Goal: Information Seeking & Learning: Understand process/instructions

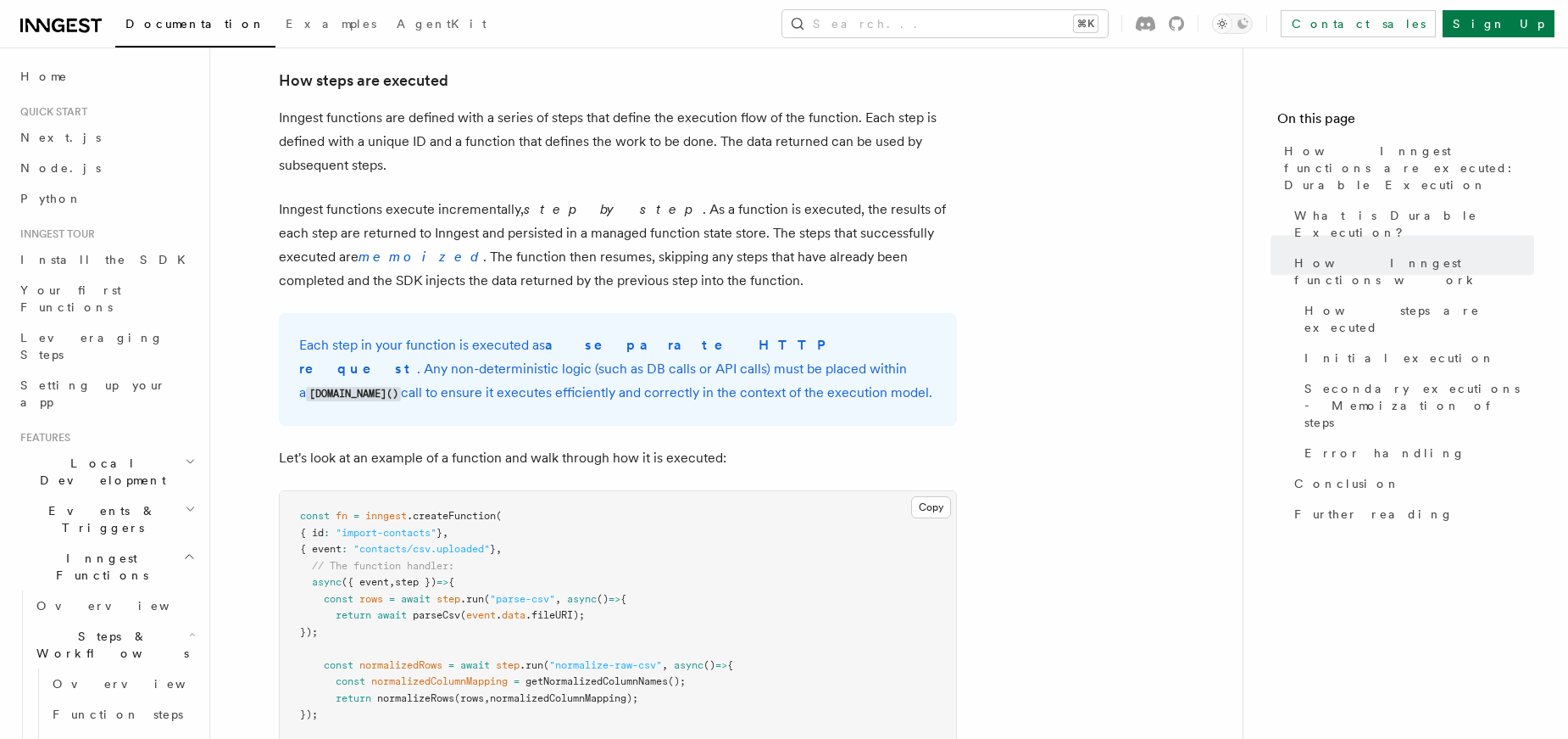
scroll to position [1272, 0]
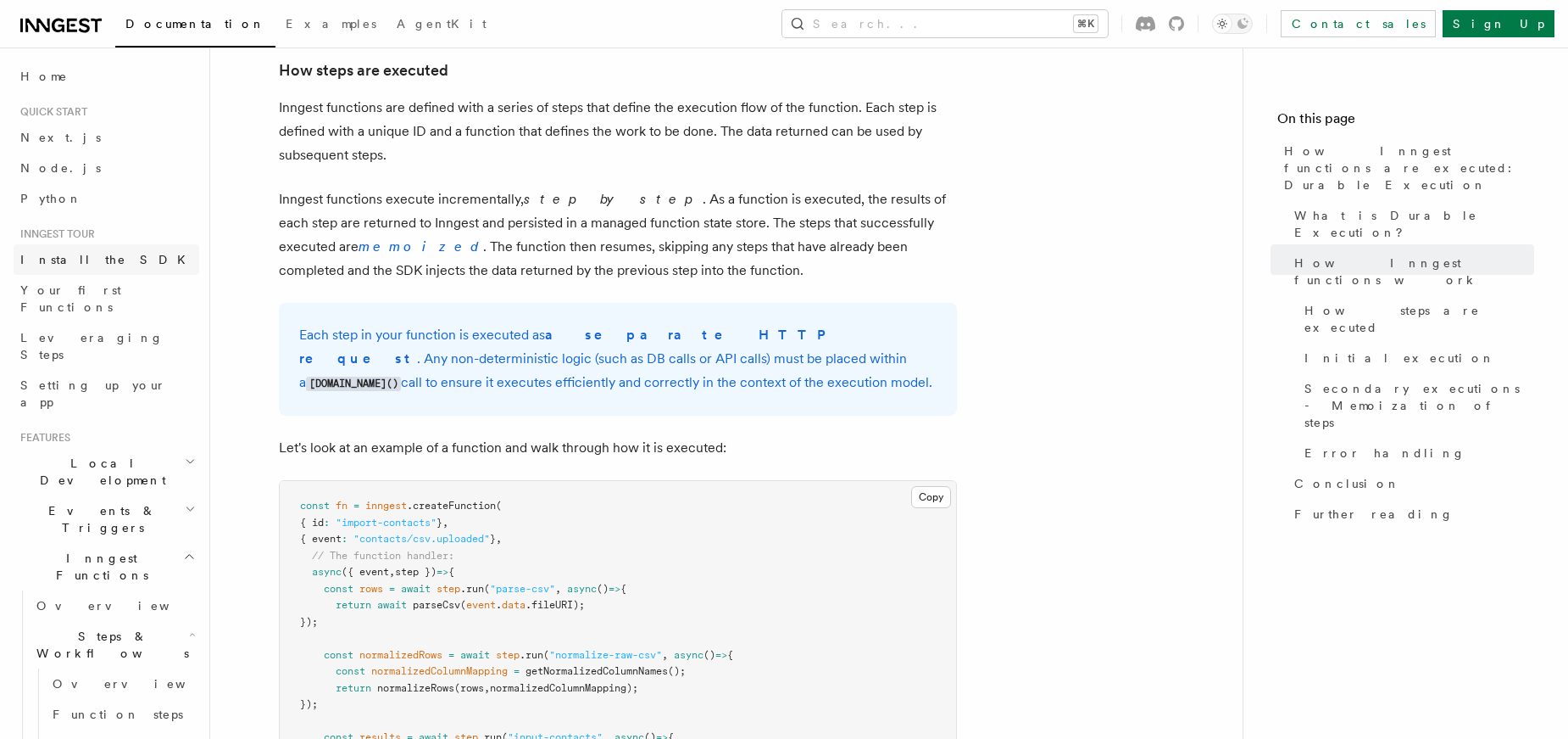
click at [56, 271] on link "Install the SDK" at bounding box center [106, 260] width 186 height 31
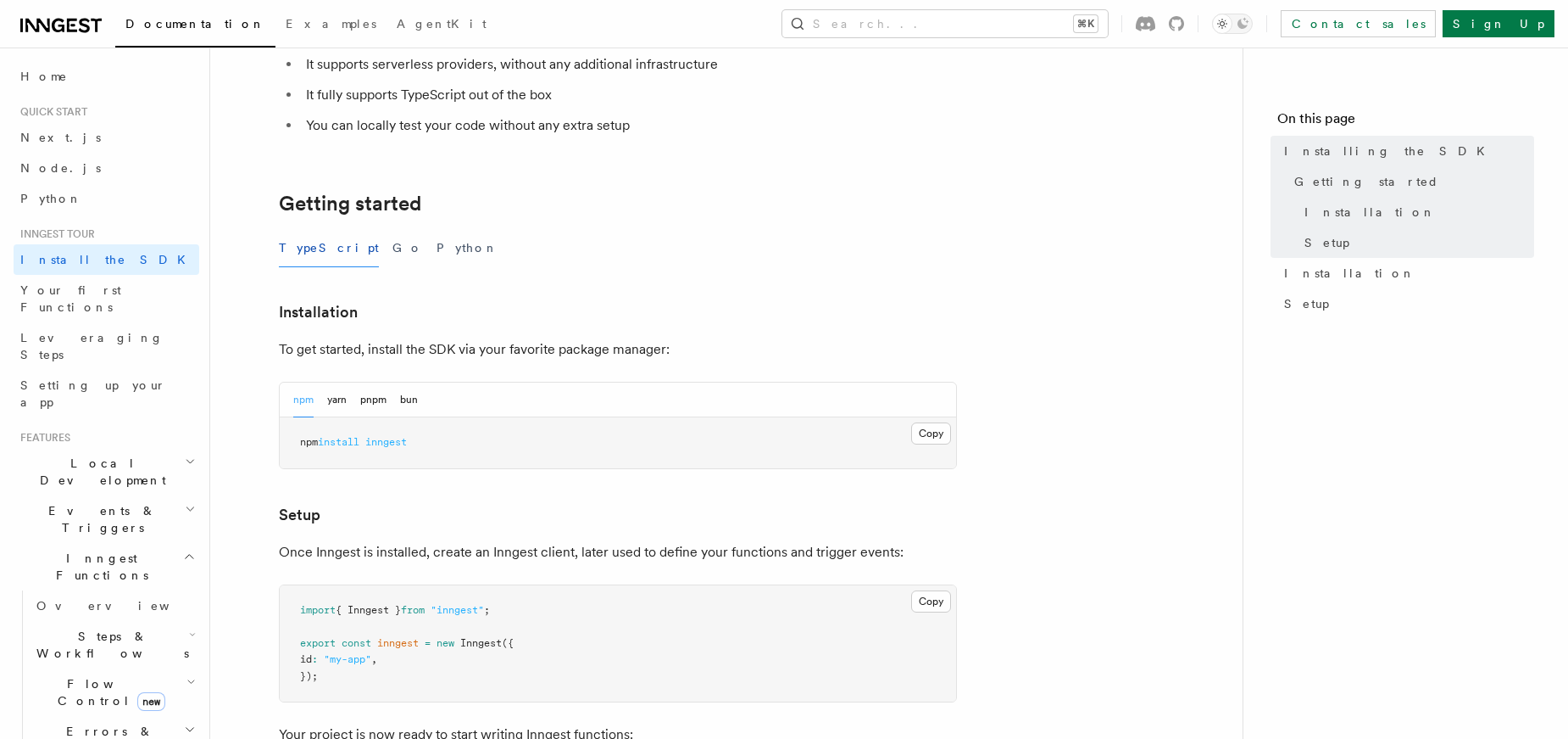
scroll to position [313, 0]
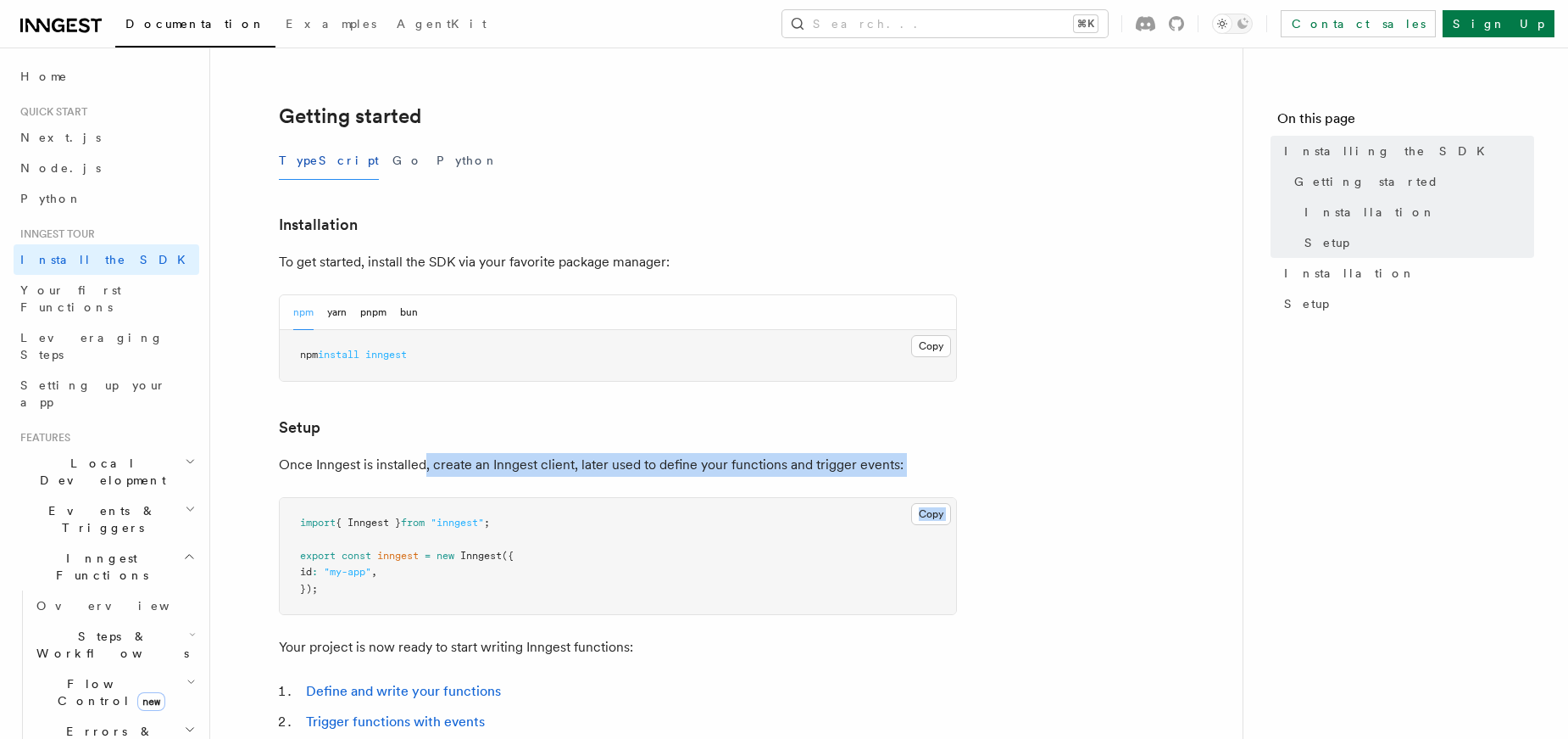
drag, startPoint x: 424, startPoint y: 457, endPoint x: 629, endPoint y: 477, distance: 206.0
click at [629, 477] on article "Inngest tour Installing the SDK The Inngest SDK allows you to write reliable, d…" at bounding box center [727, 429] width 978 height 1336
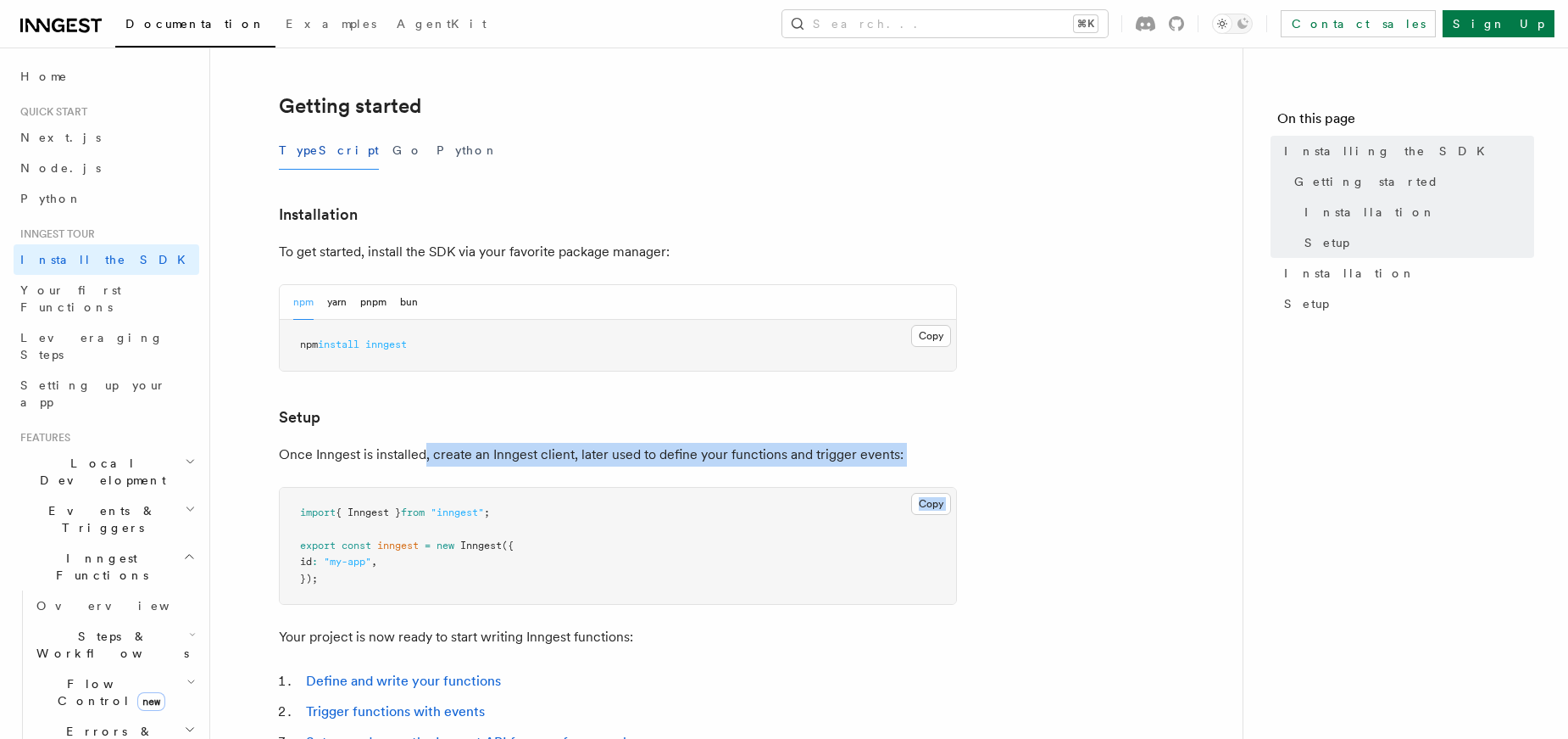
scroll to position [332, 0]
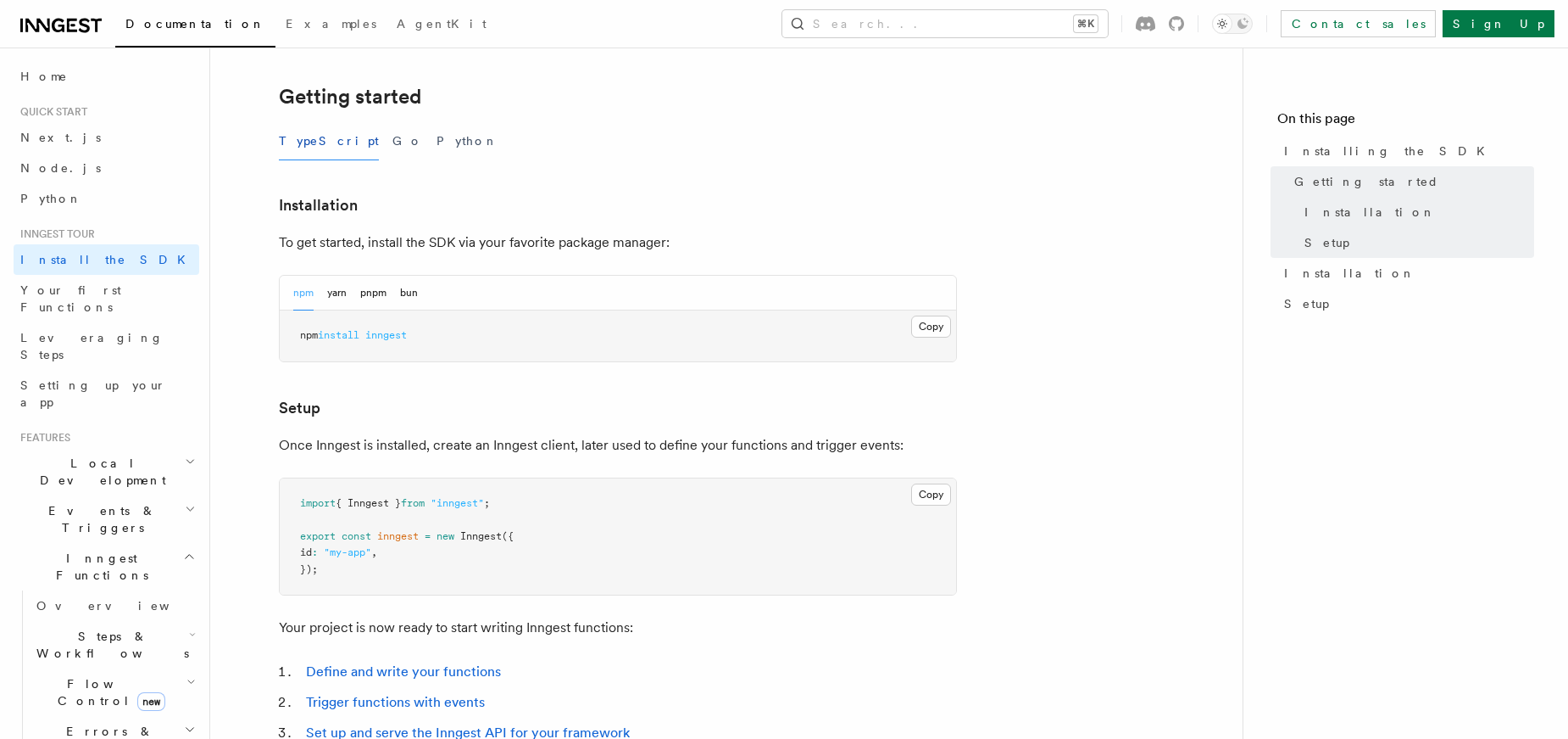
click at [565, 535] on pre "import { Inngest } from "inngest" ; export const inngest = new Inngest ({ id : …" at bounding box center [618, 537] width 677 height 117
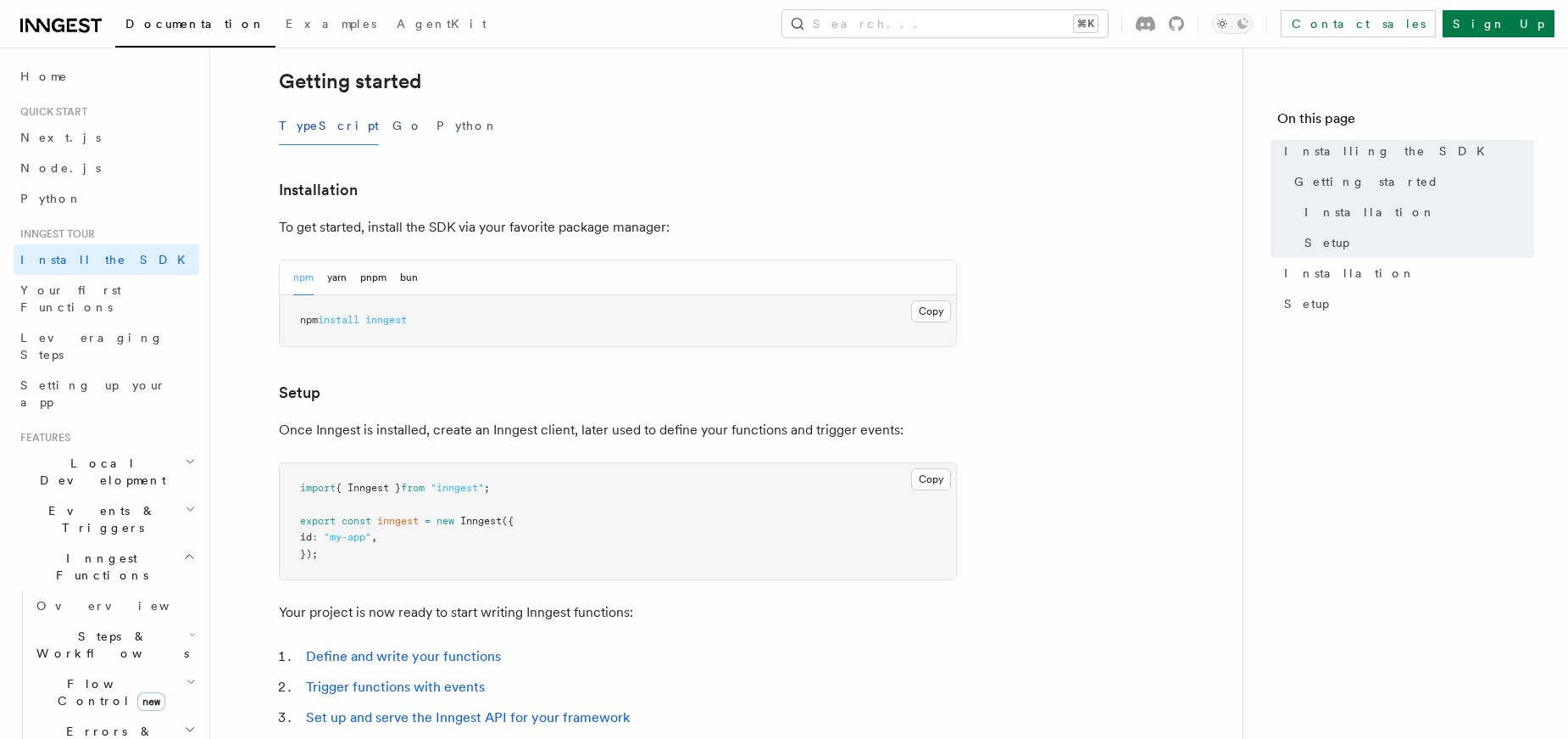
scroll to position [431, 0]
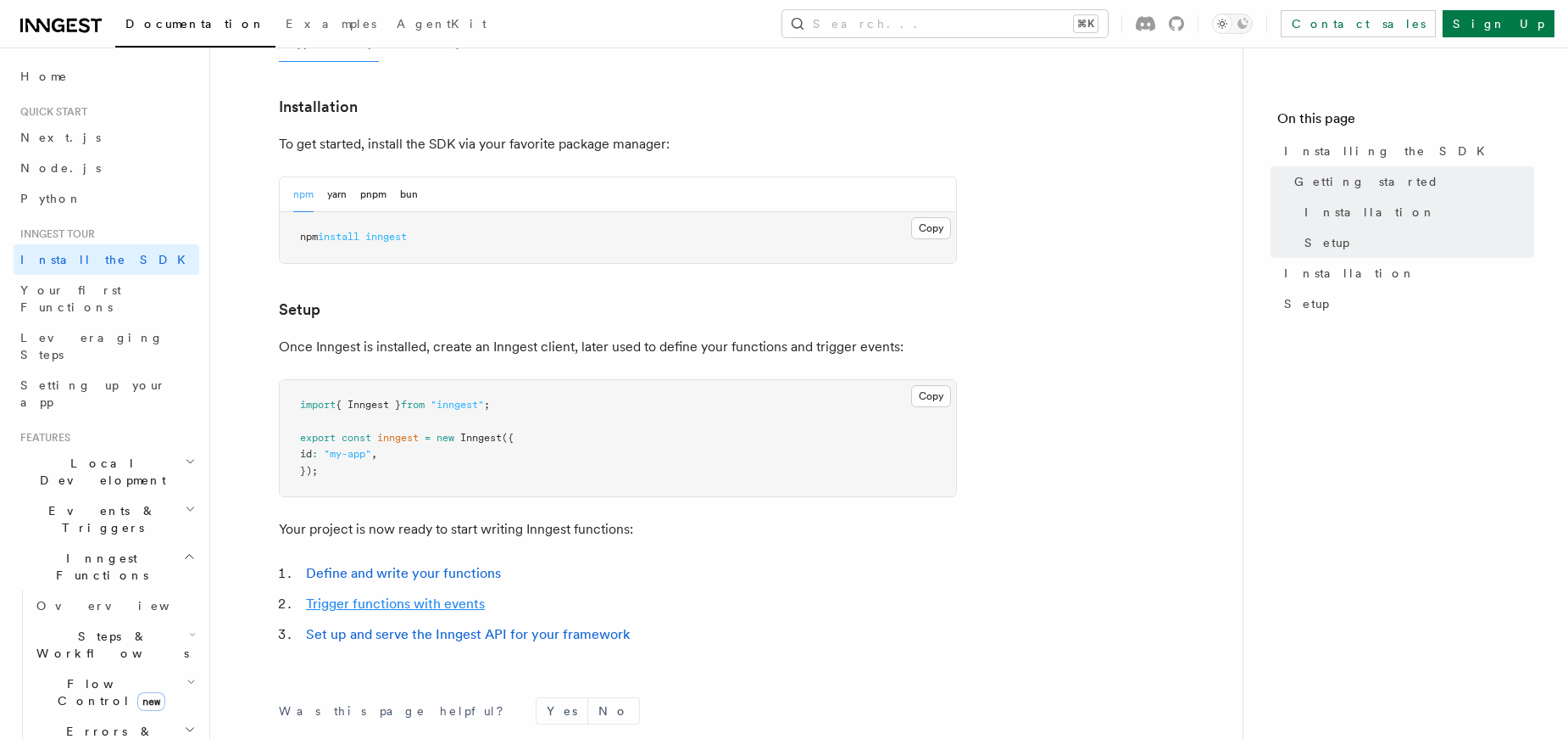
click at [361, 596] on link "Trigger functions with events" at bounding box center [396, 603] width 179 height 16
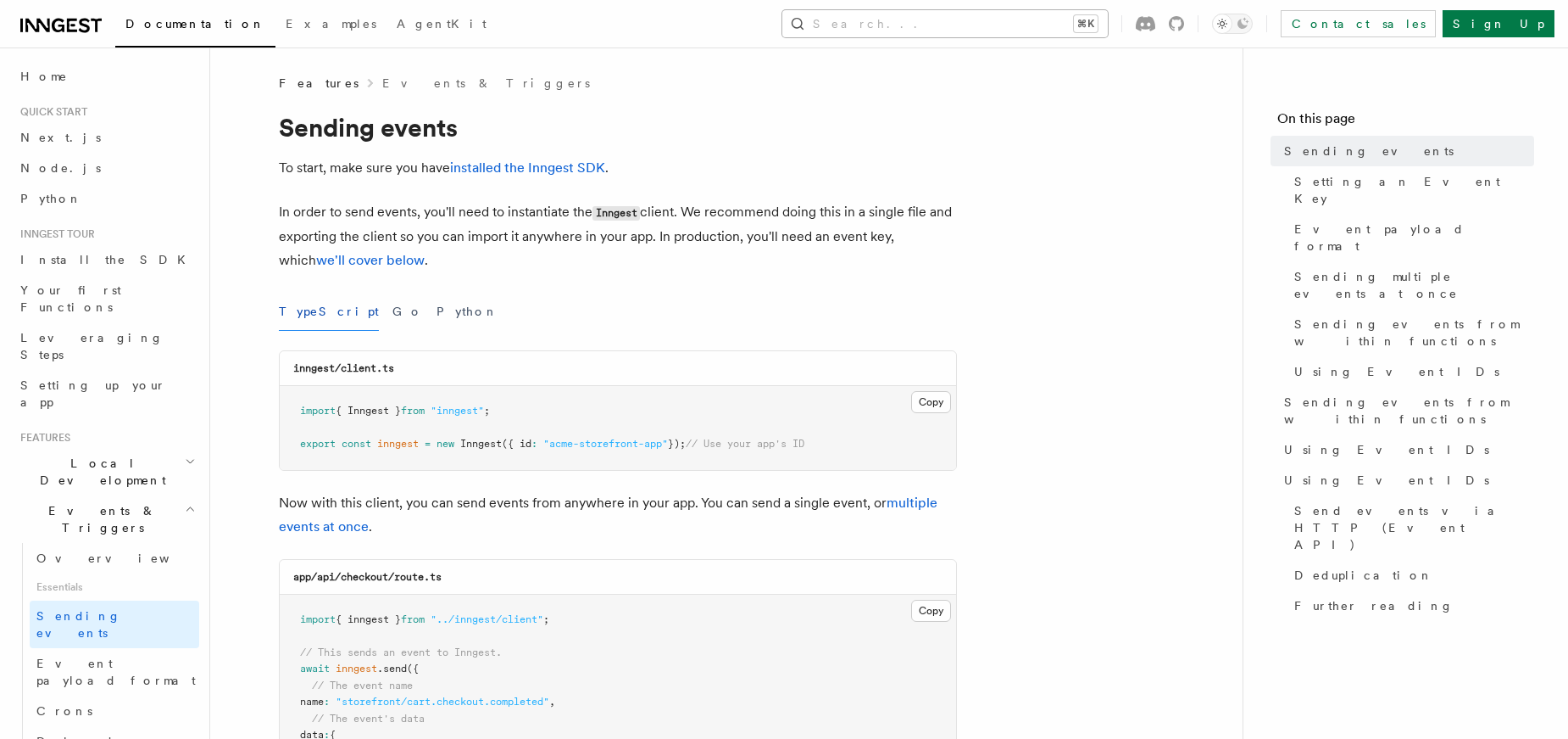
click at [1104, 13] on button "Search... ⌘K" at bounding box center [945, 24] width 325 height 27
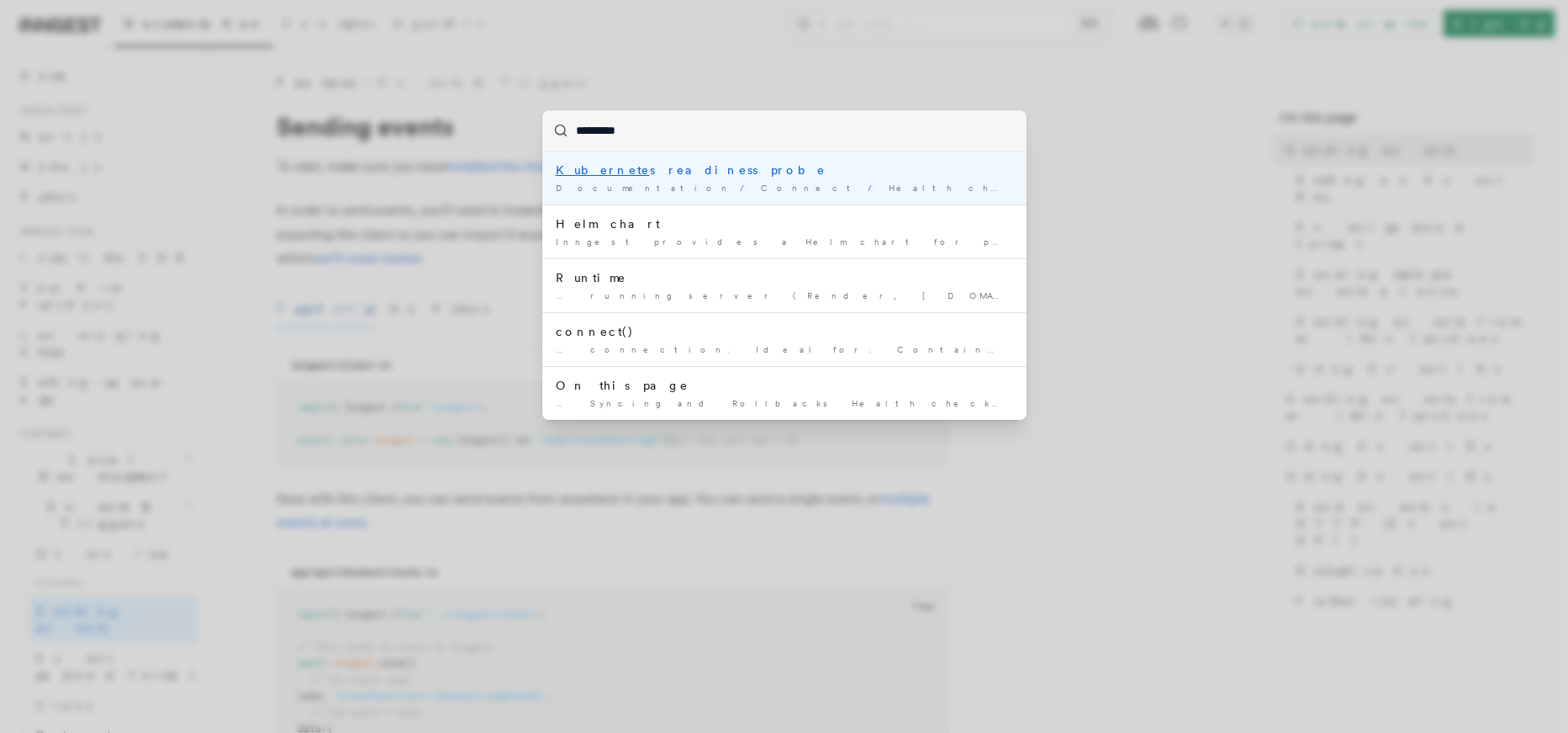
type input "**********"
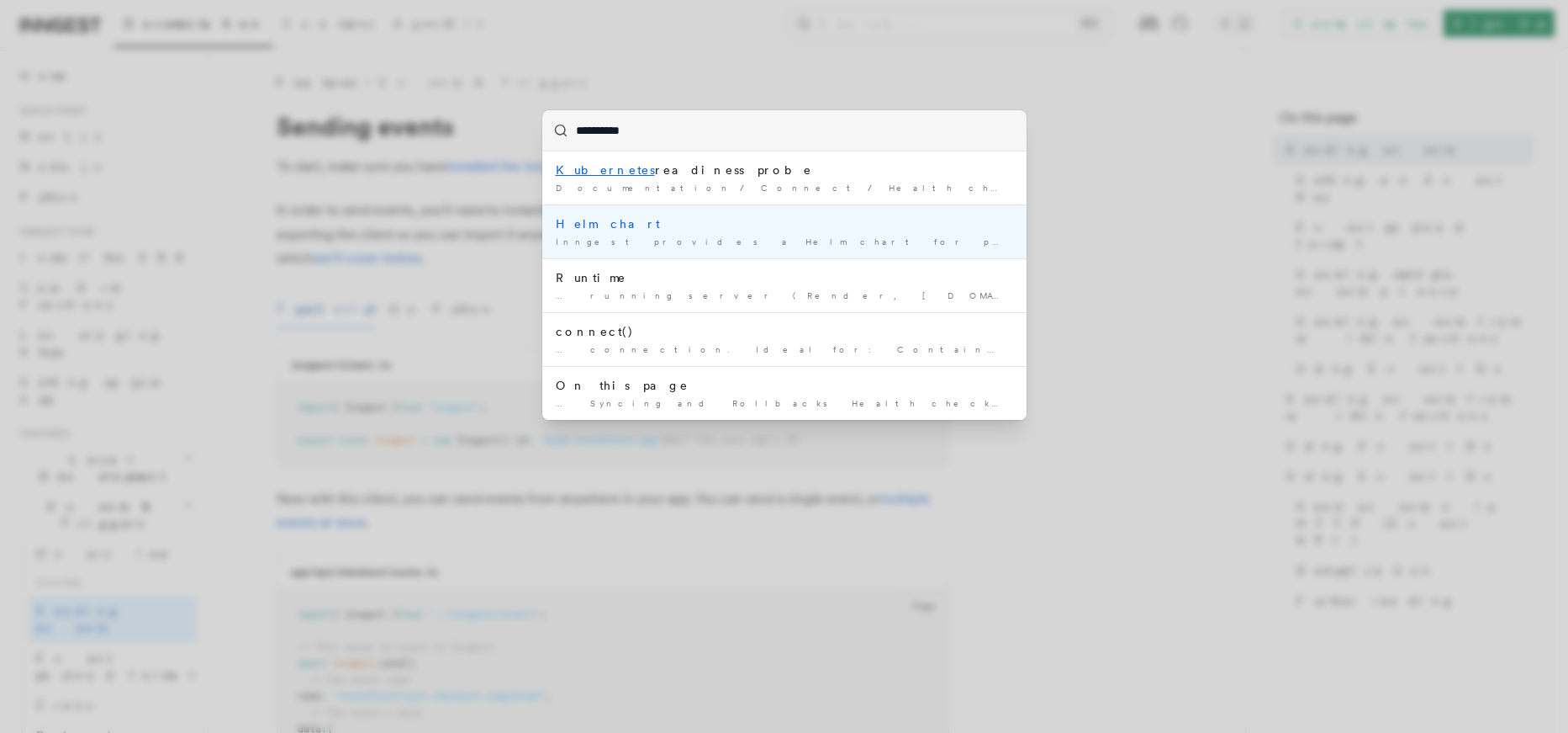
click at [609, 229] on div "Helm chart" at bounding box center [784, 224] width 457 height 17
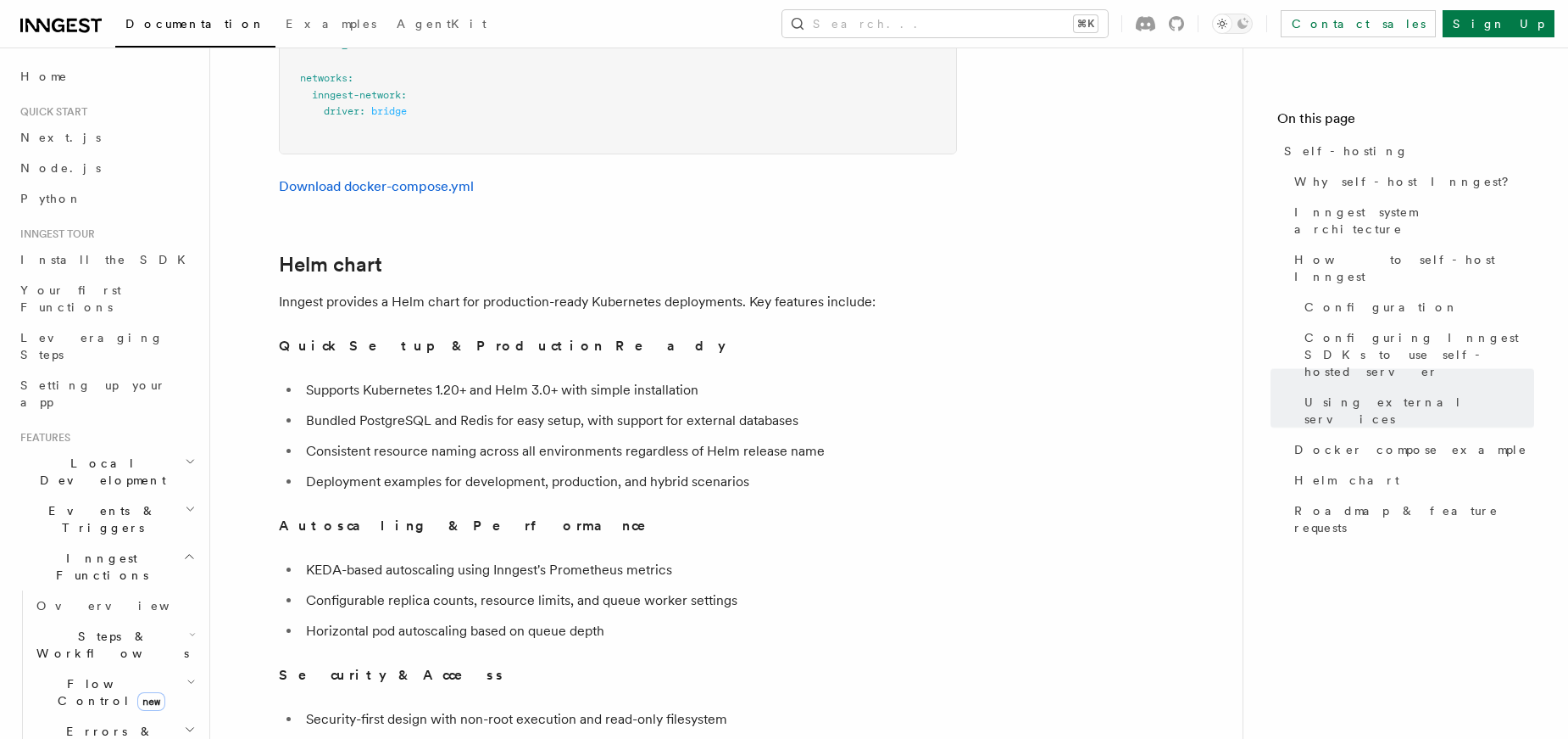
scroll to position [5847, 0]
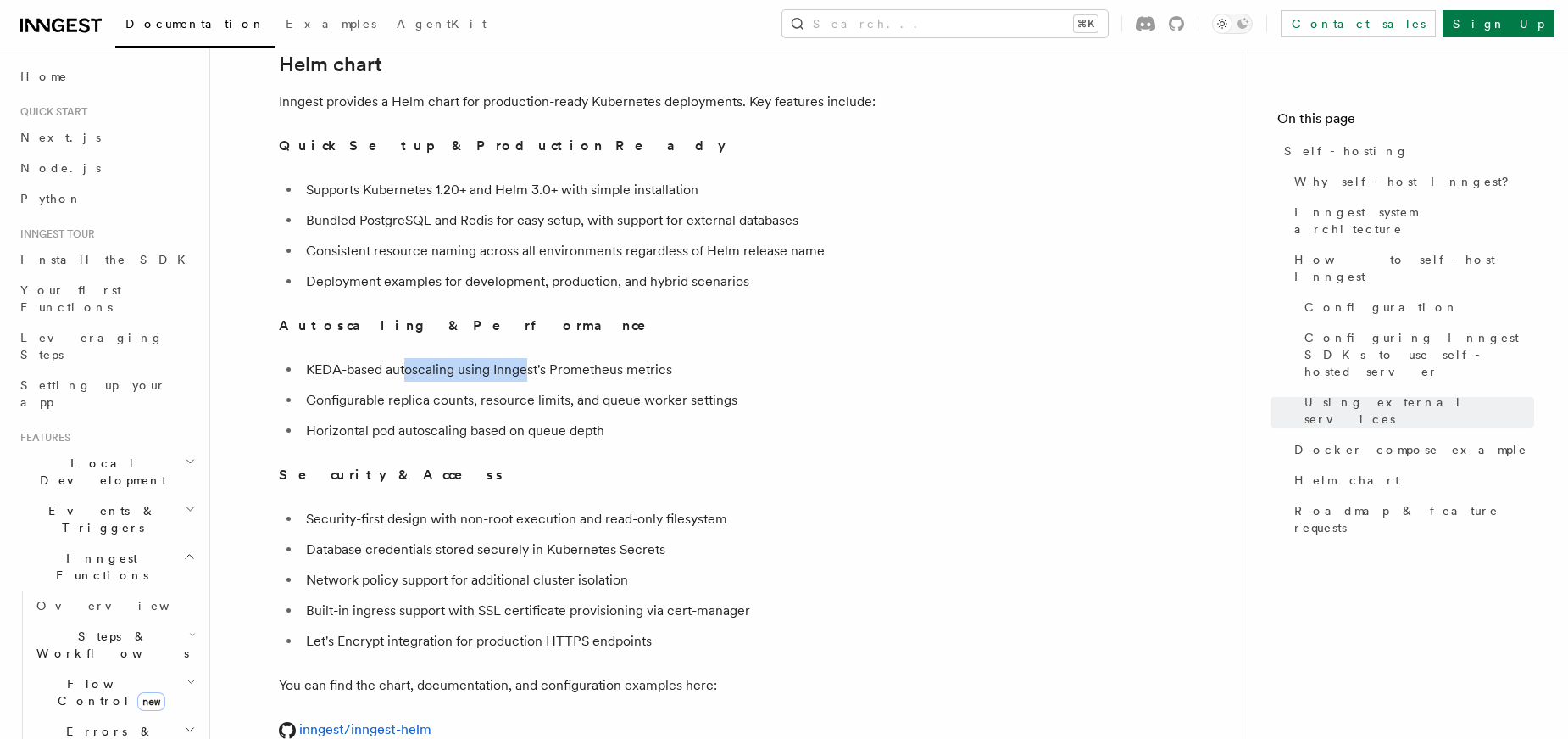
drag, startPoint x: 407, startPoint y: 335, endPoint x: 531, endPoint y: 342, distance: 124.2
click at [531, 358] on li "KEDA-based autoscaling using Inngest's Prometheus metrics" at bounding box center [629, 370] width 656 height 24
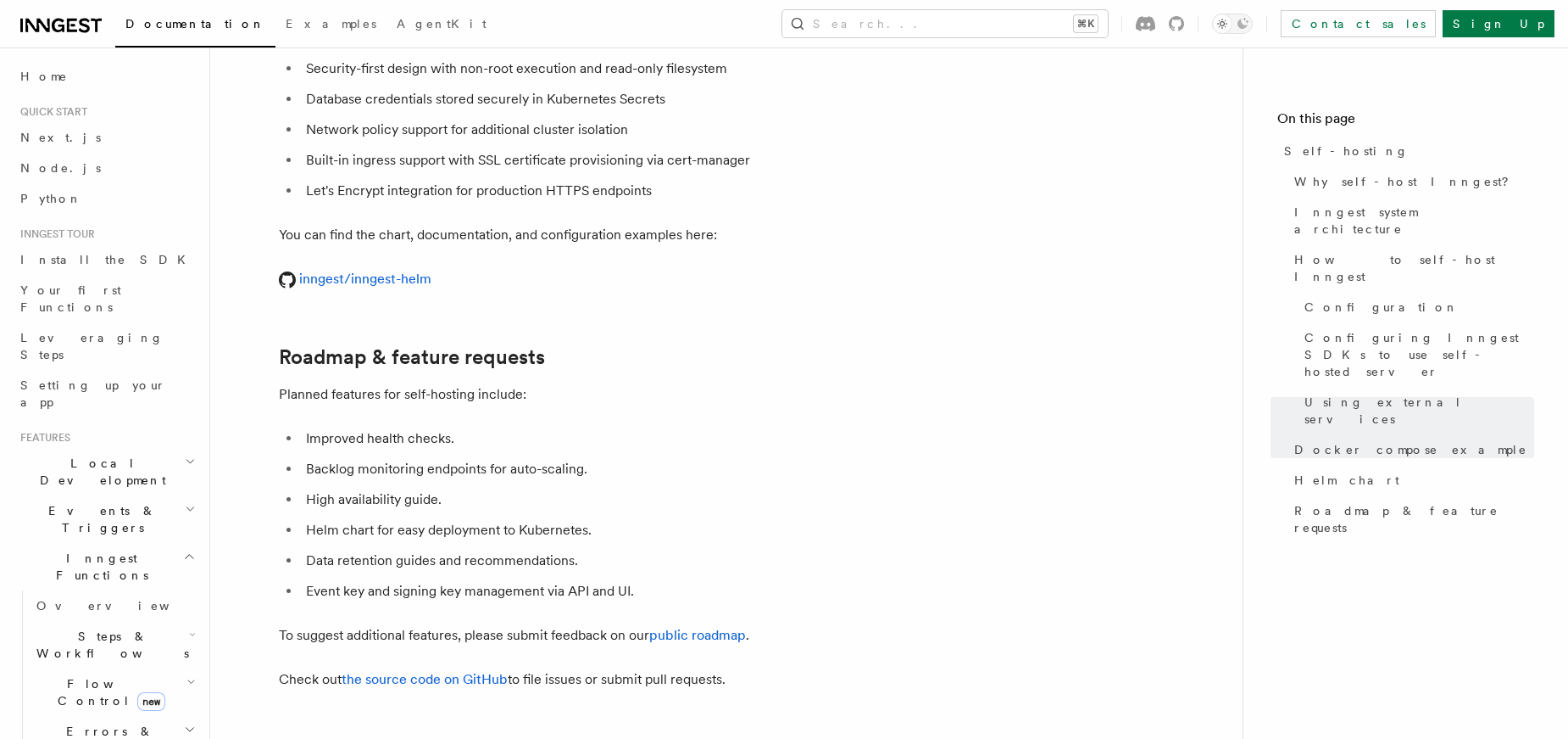
scroll to position [6040, 0]
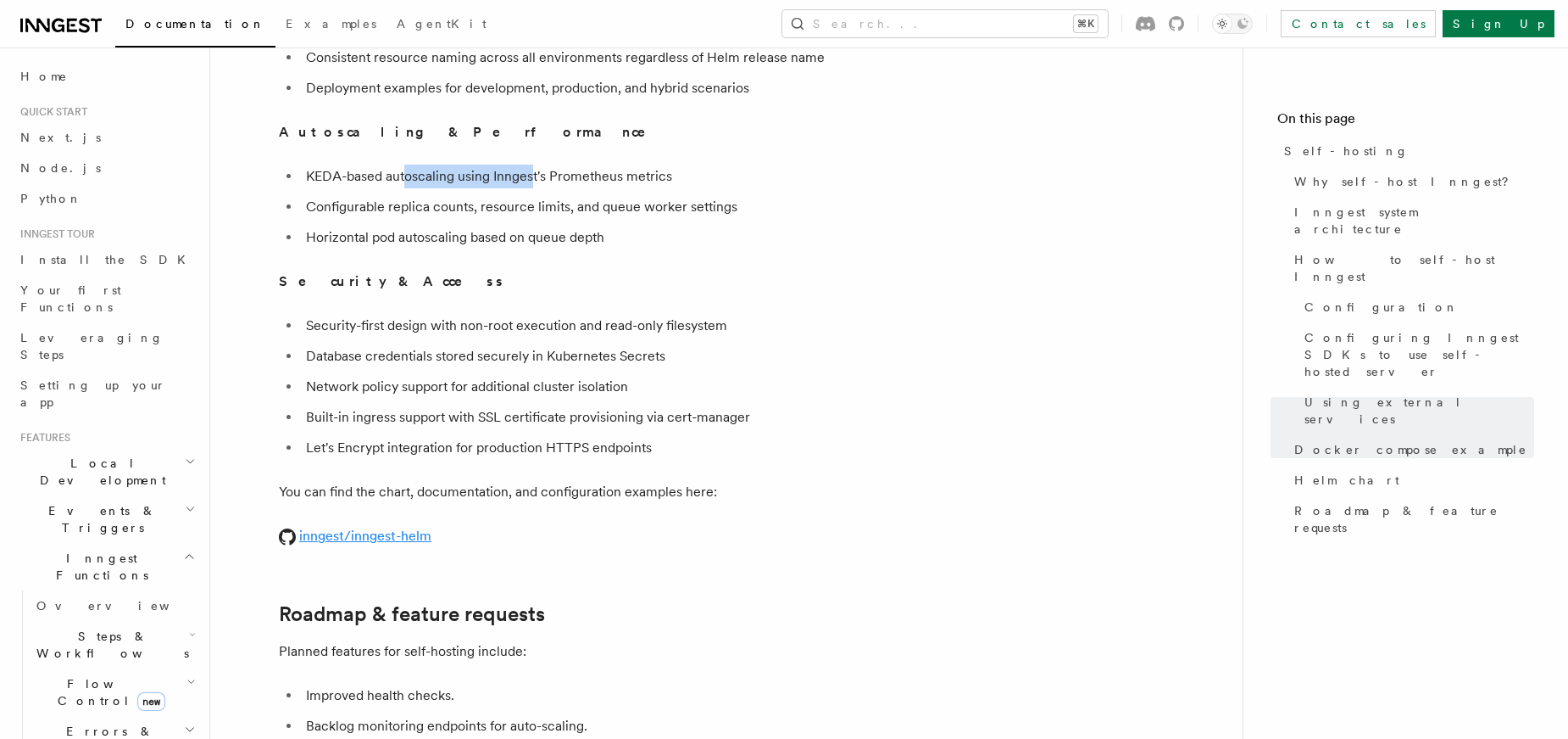
click at [388, 527] on link "inngest/inngest-helm" at bounding box center [356, 535] width 153 height 16
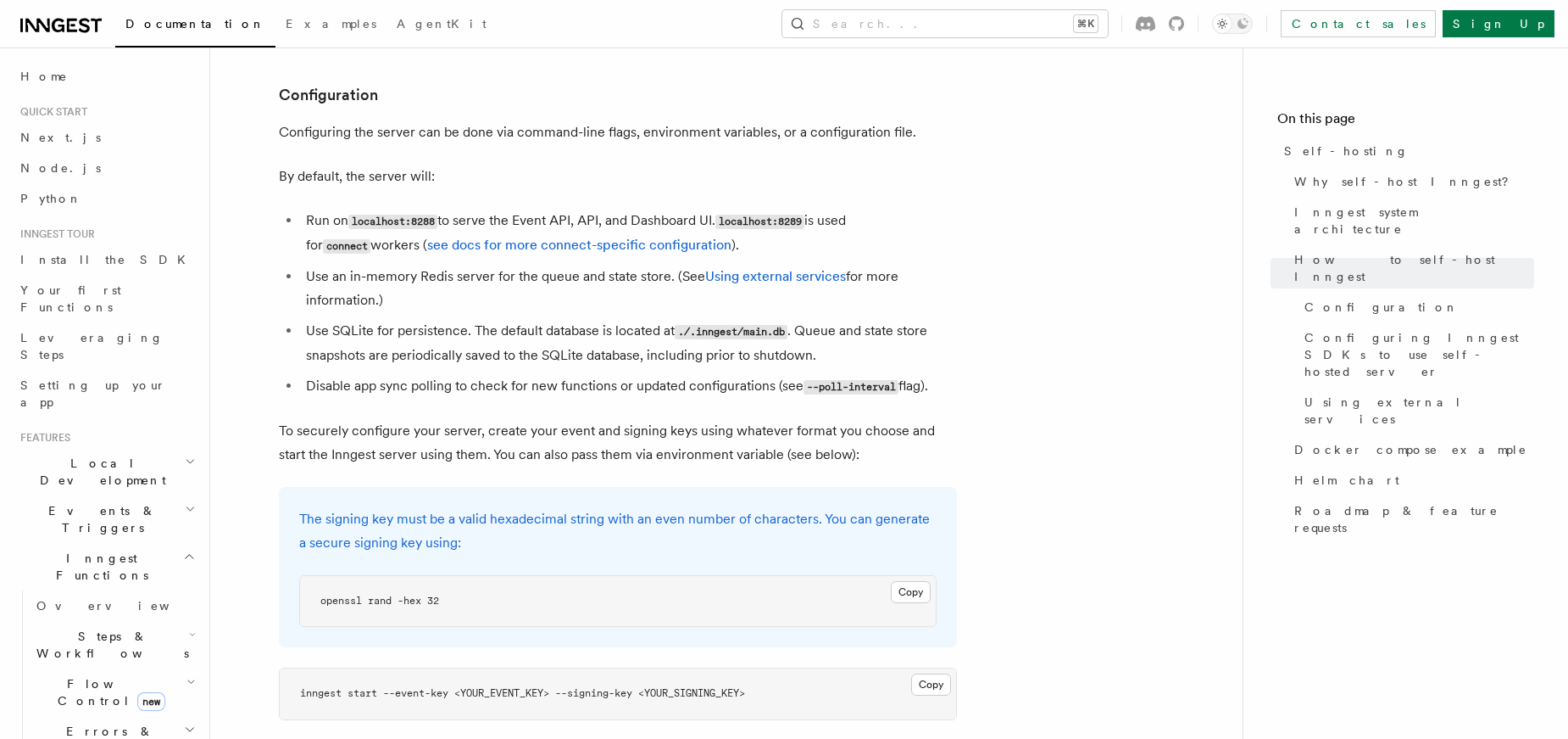
scroll to position [2076, 0]
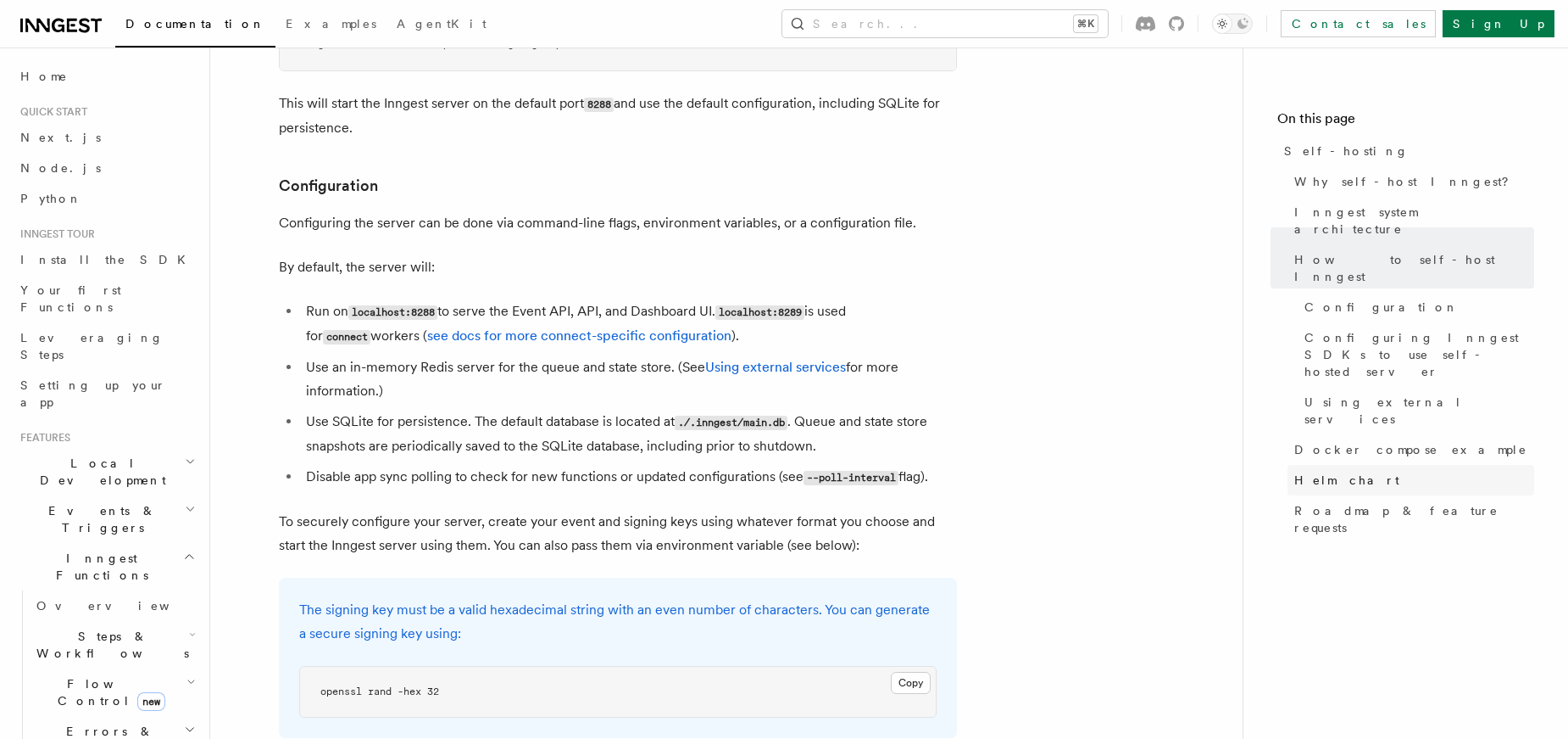
click at [1388, 465] on link "Helm chart" at bounding box center [1411, 480] width 247 height 31
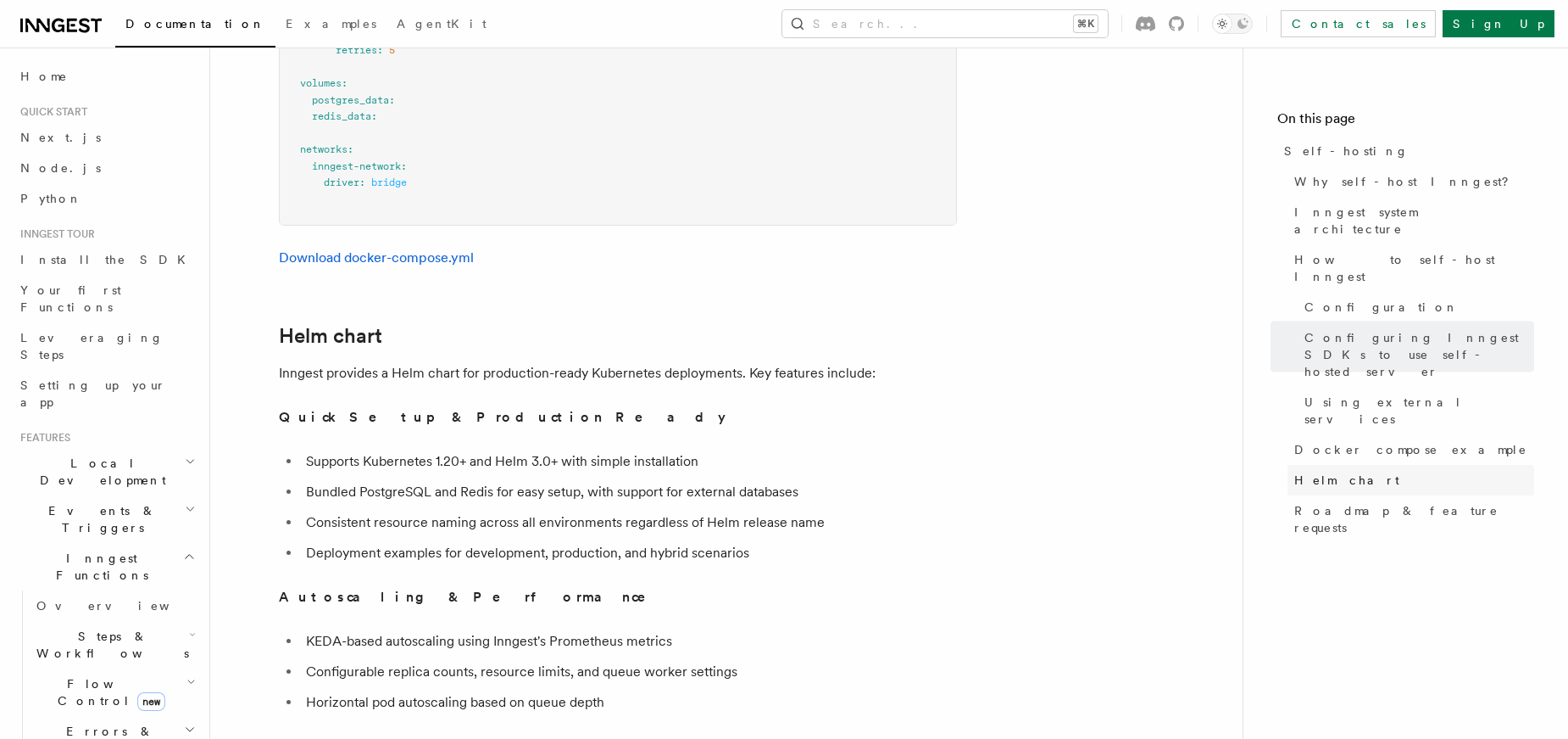
scroll to position [5784, 0]
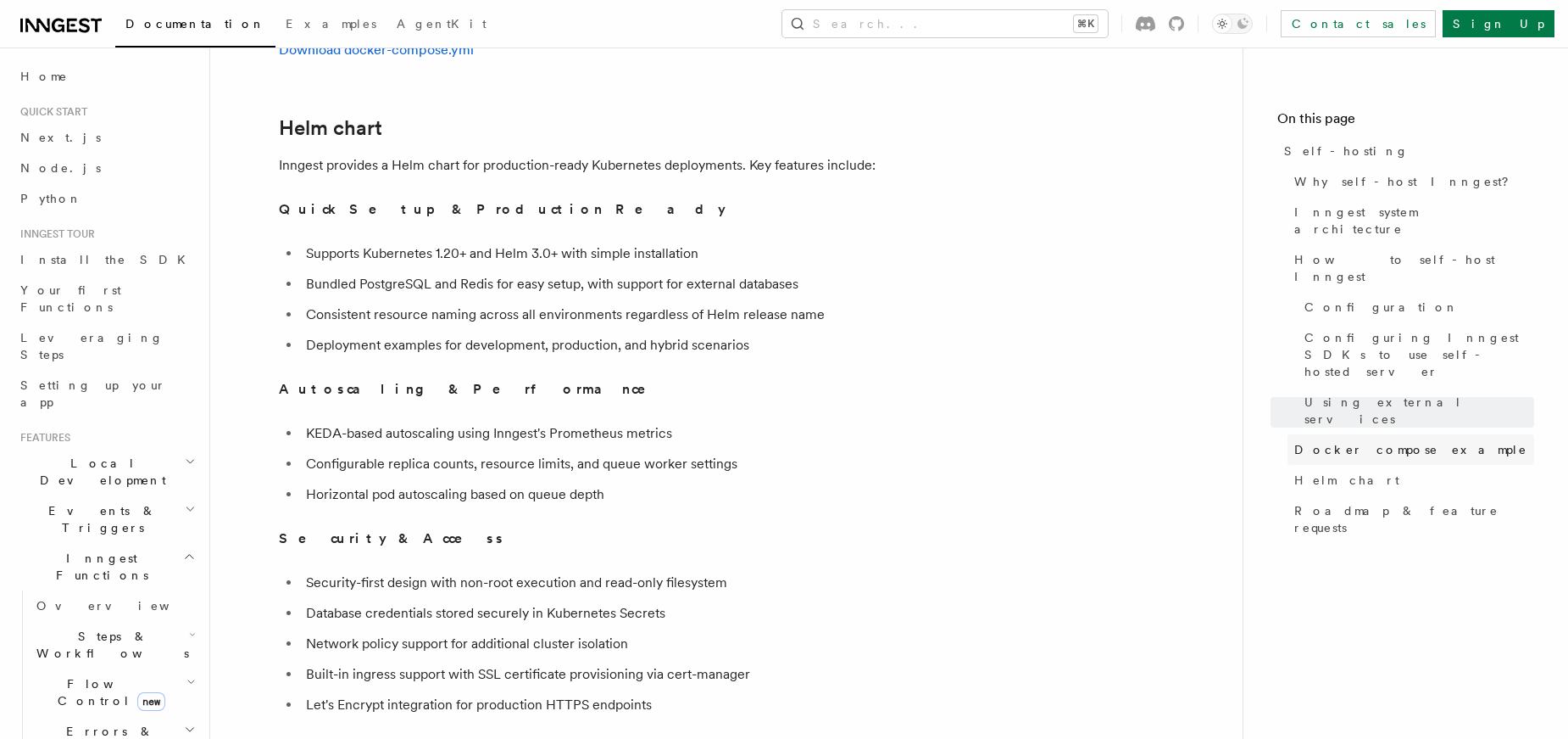
click at [1372, 441] on span "Docker compose example" at bounding box center [1411, 449] width 233 height 17
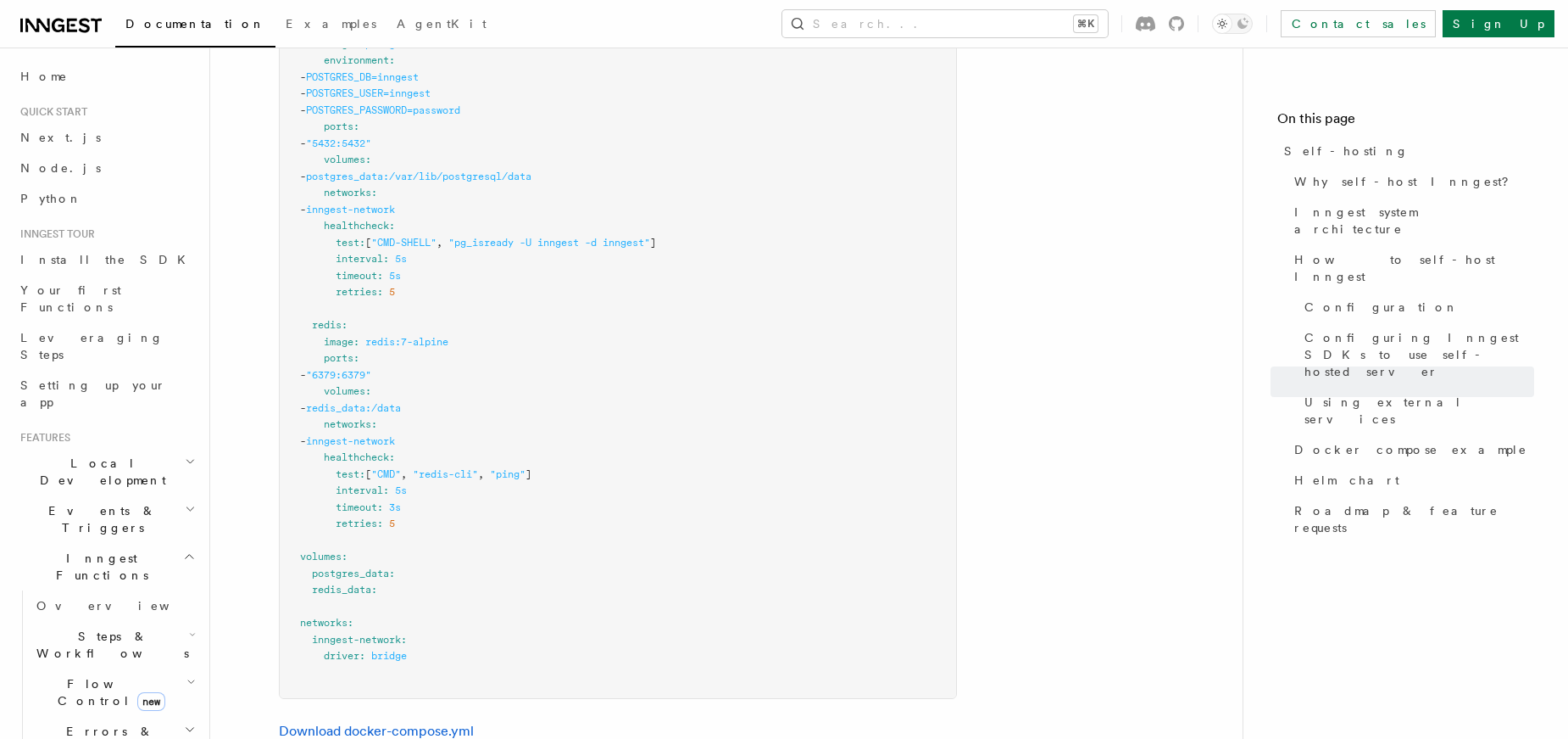
scroll to position [5144, 0]
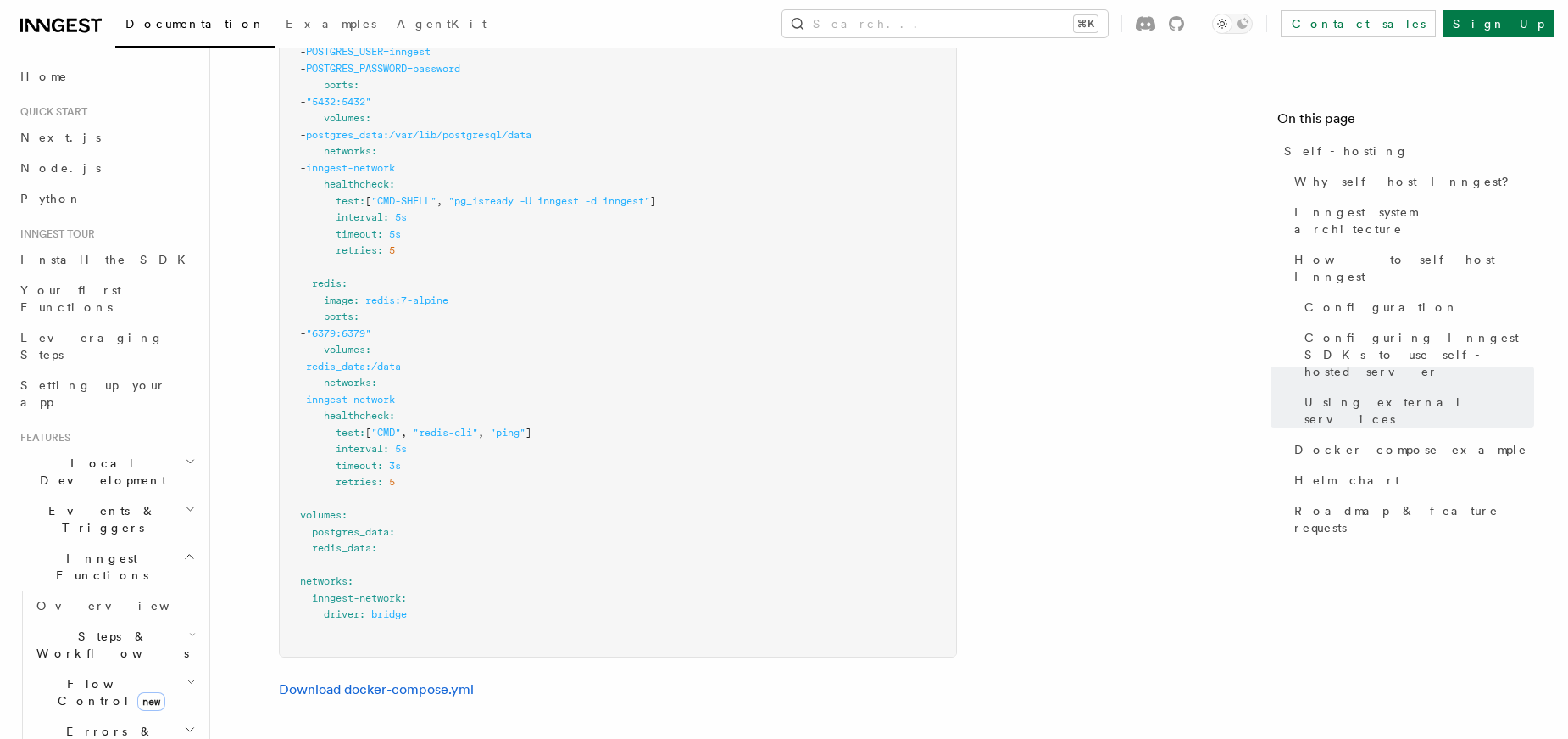
click at [567, 326] on pre "services : inngest : image : inngest/inngest command : "inngest start" ports : …" at bounding box center [618, 93] width 677 height 1125
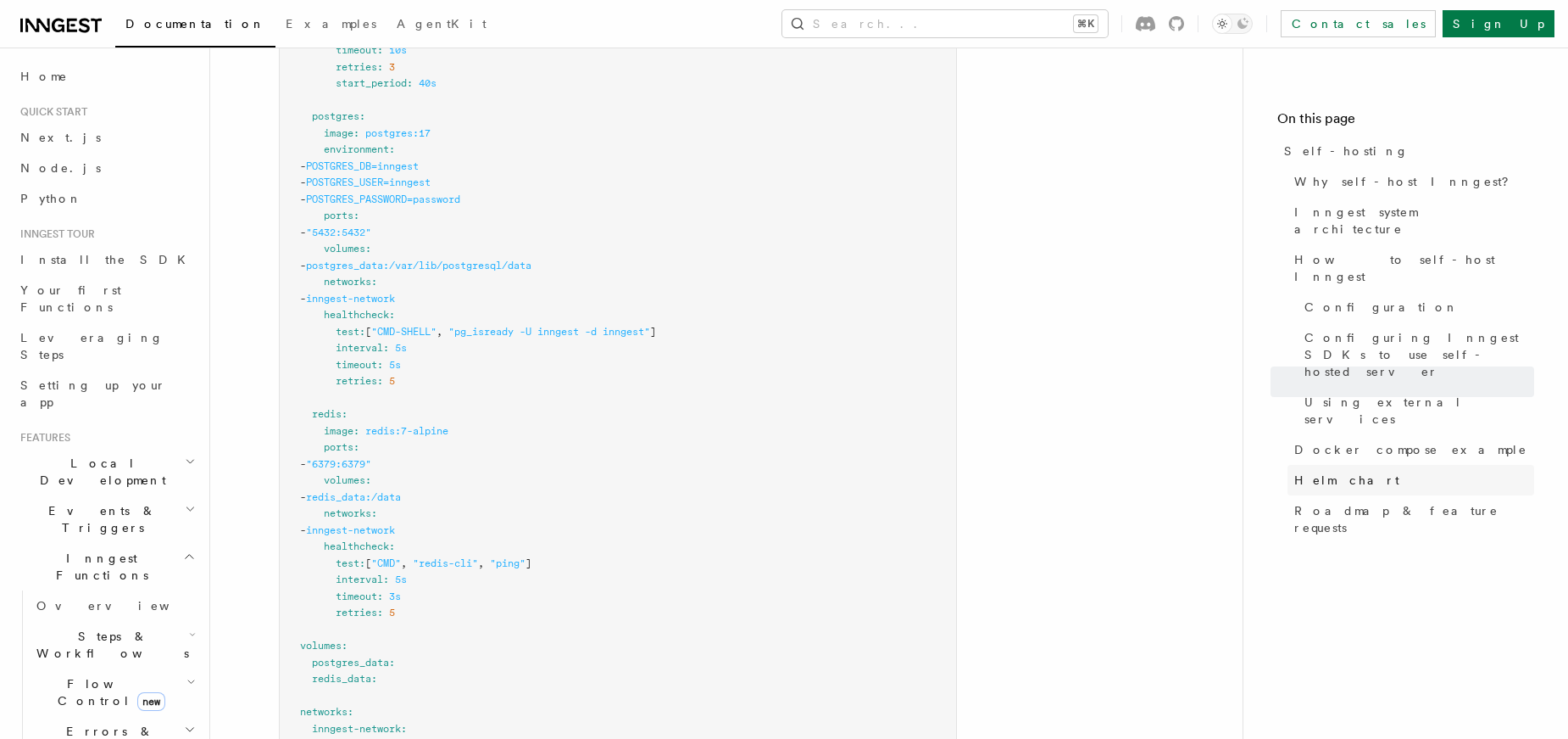
click at [1355, 465] on link "Helm chart" at bounding box center [1411, 480] width 247 height 31
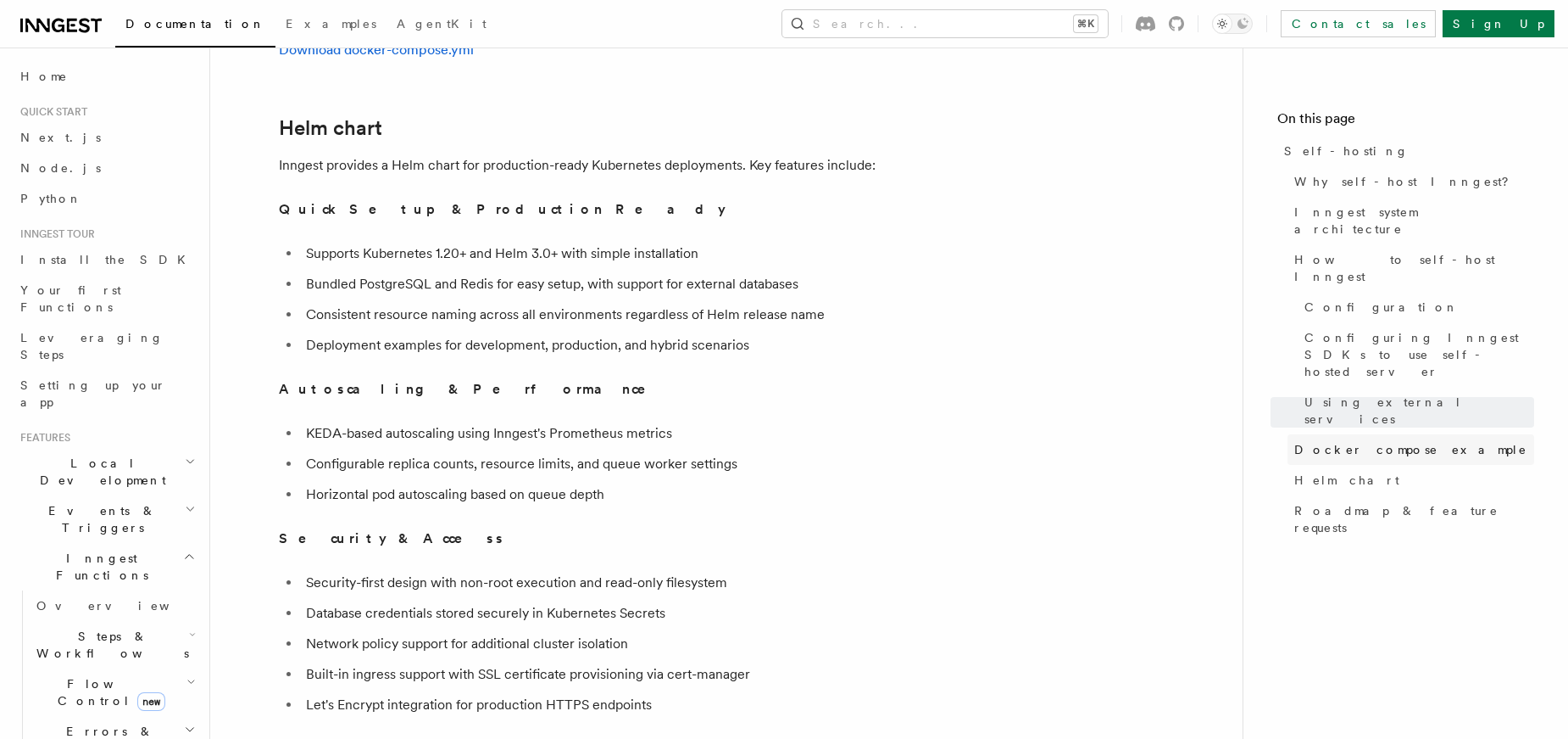
click at [1345, 441] on span "Docker compose example" at bounding box center [1411, 449] width 233 height 17
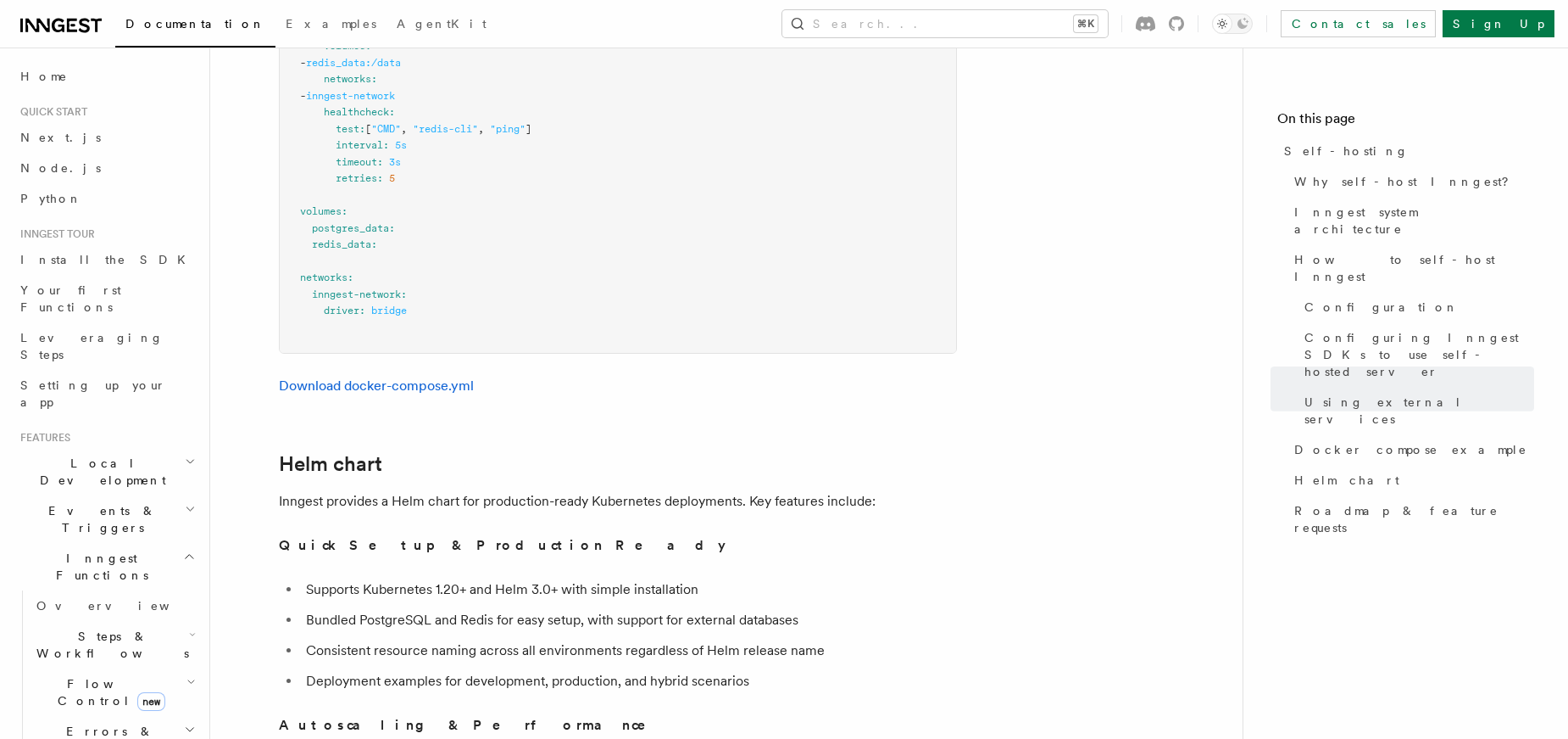
scroll to position [5620, 0]
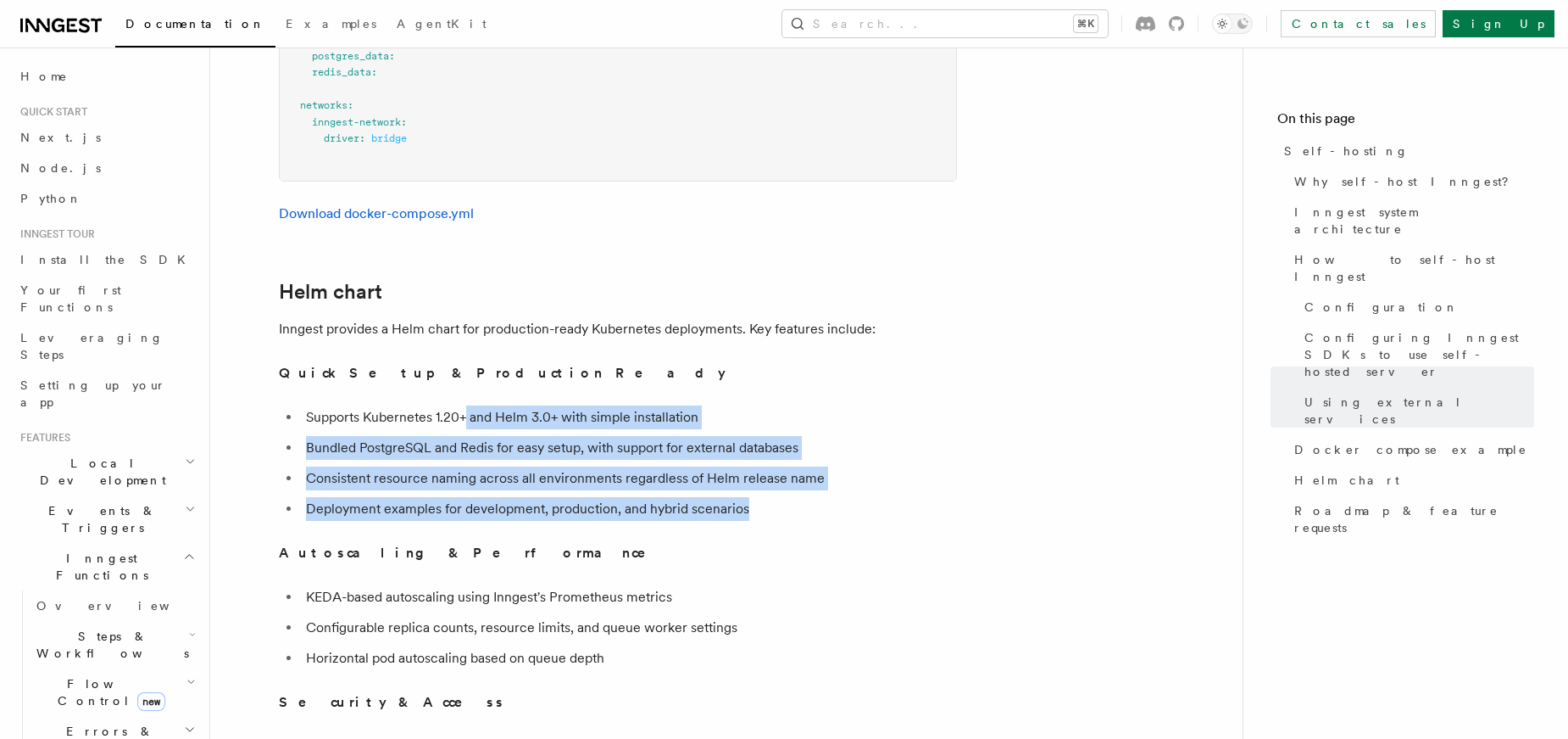
drag, startPoint x: 468, startPoint y: 378, endPoint x: 544, endPoint y: 493, distance: 137.8
click at [564, 466] on li "Consistent resource naming across all environments regardless of Helm release n…" at bounding box center [629, 478] width 656 height 24
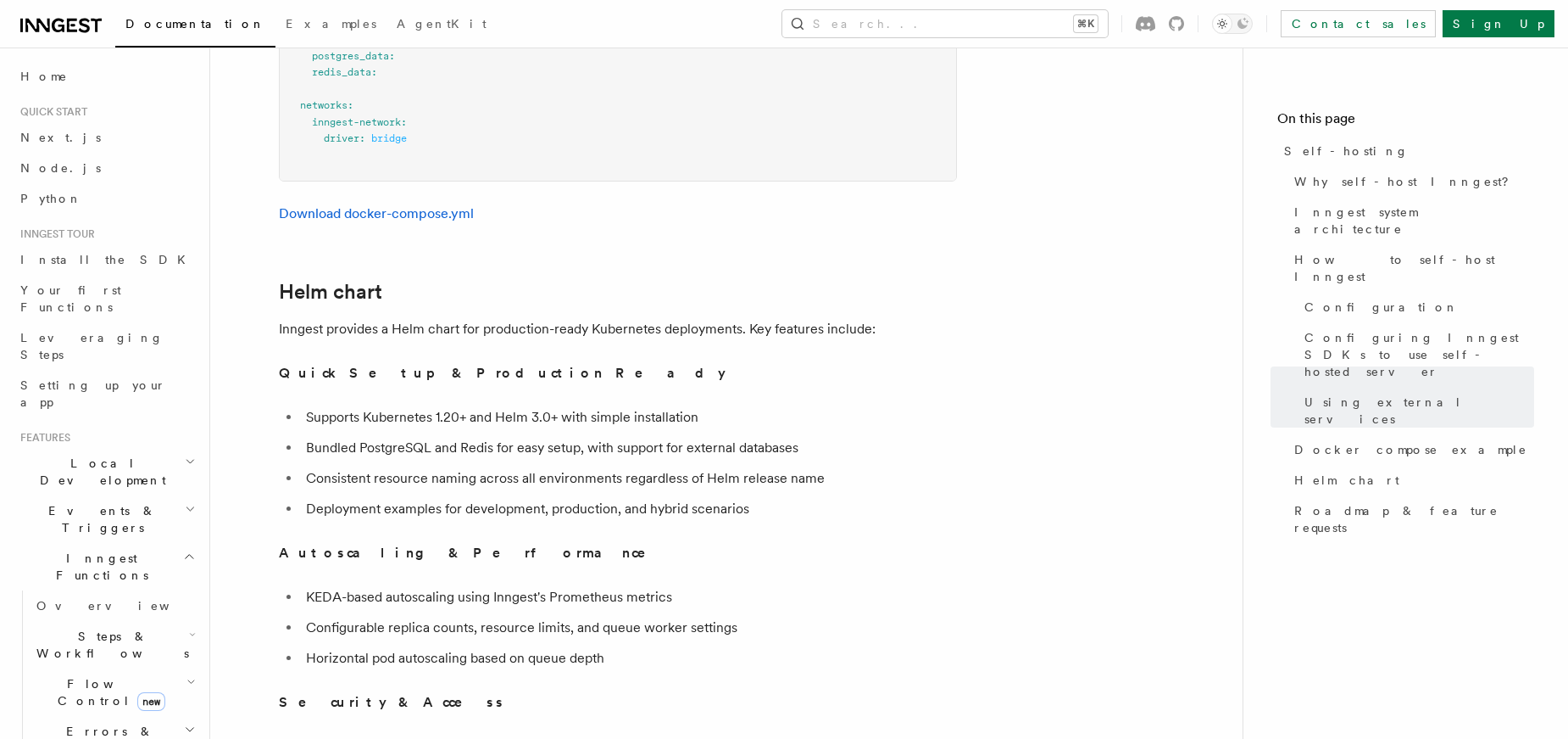
click at [561, 466] on li "Consistent resource naming across all environments regardless of Helm release n…" at bounding box center [629, 478] width 656 height 24
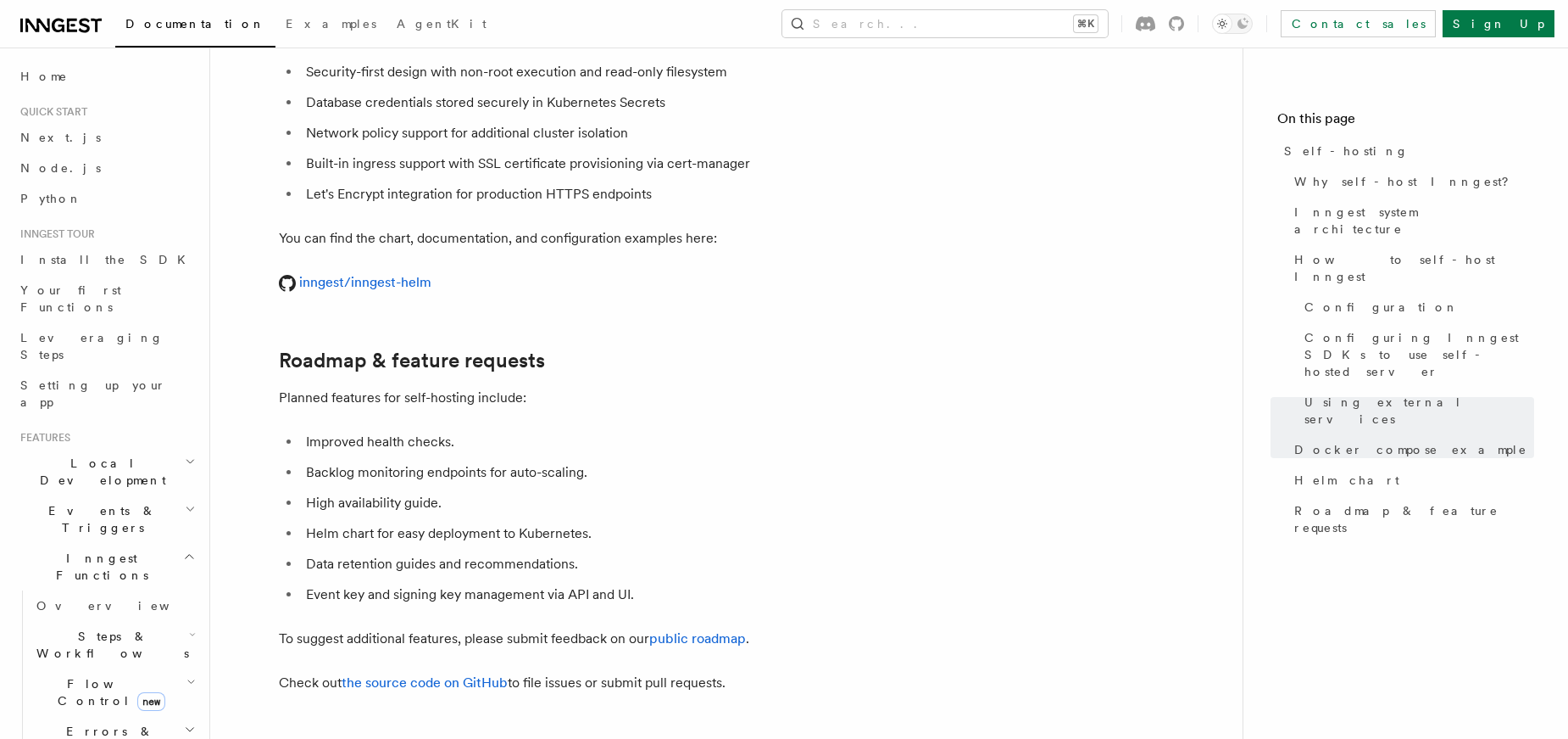
scroll to position [6543, 0]
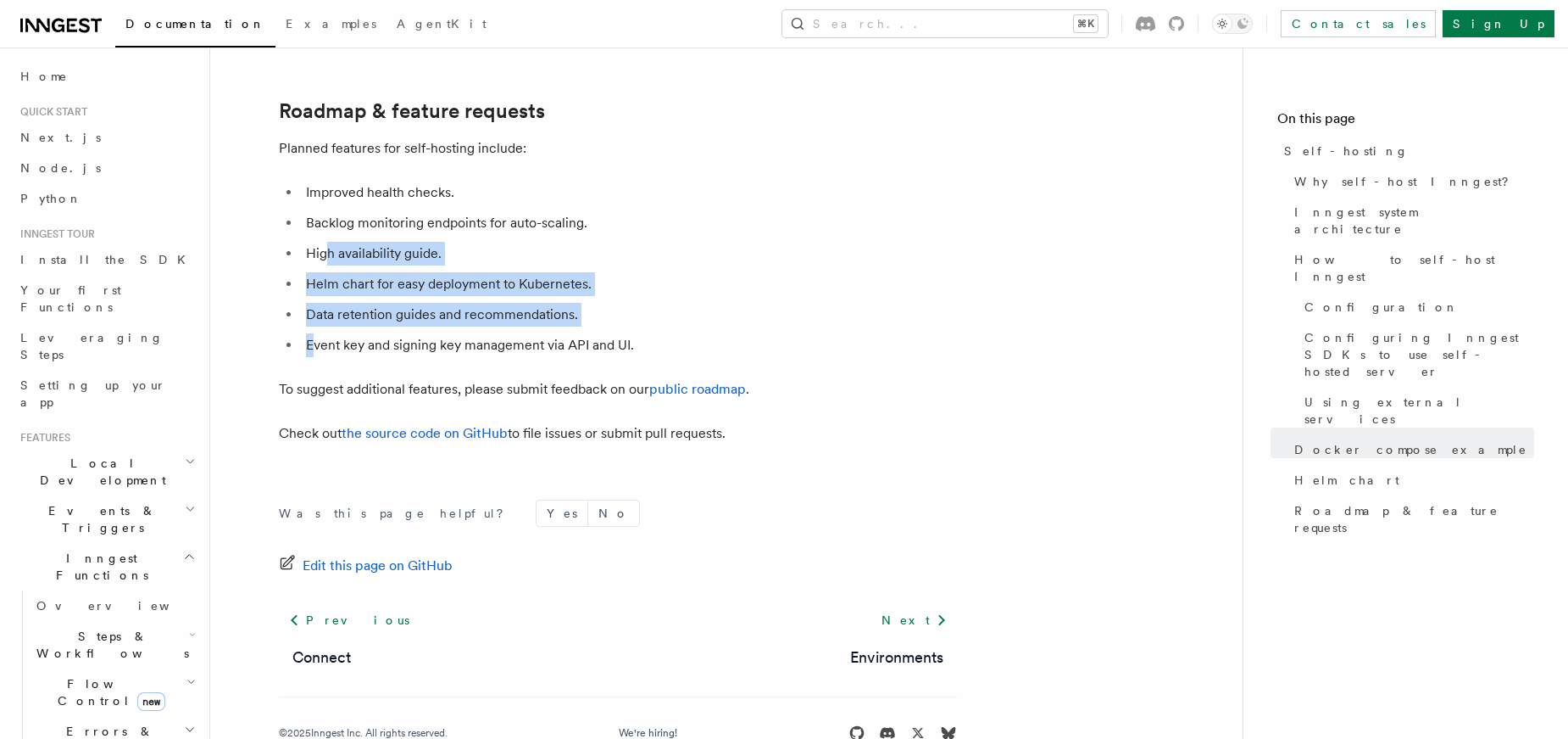
drag, startPoint x: 328, startPoint y: 223, endPoint x: 310, endPoint y: 307, distance: 85.9
click at [310, 307] on ul "Improved health checks. Backlog monitoring endpoints for auto-scaling. High ava…" at bounding box center [618, 269] width 678 height 177
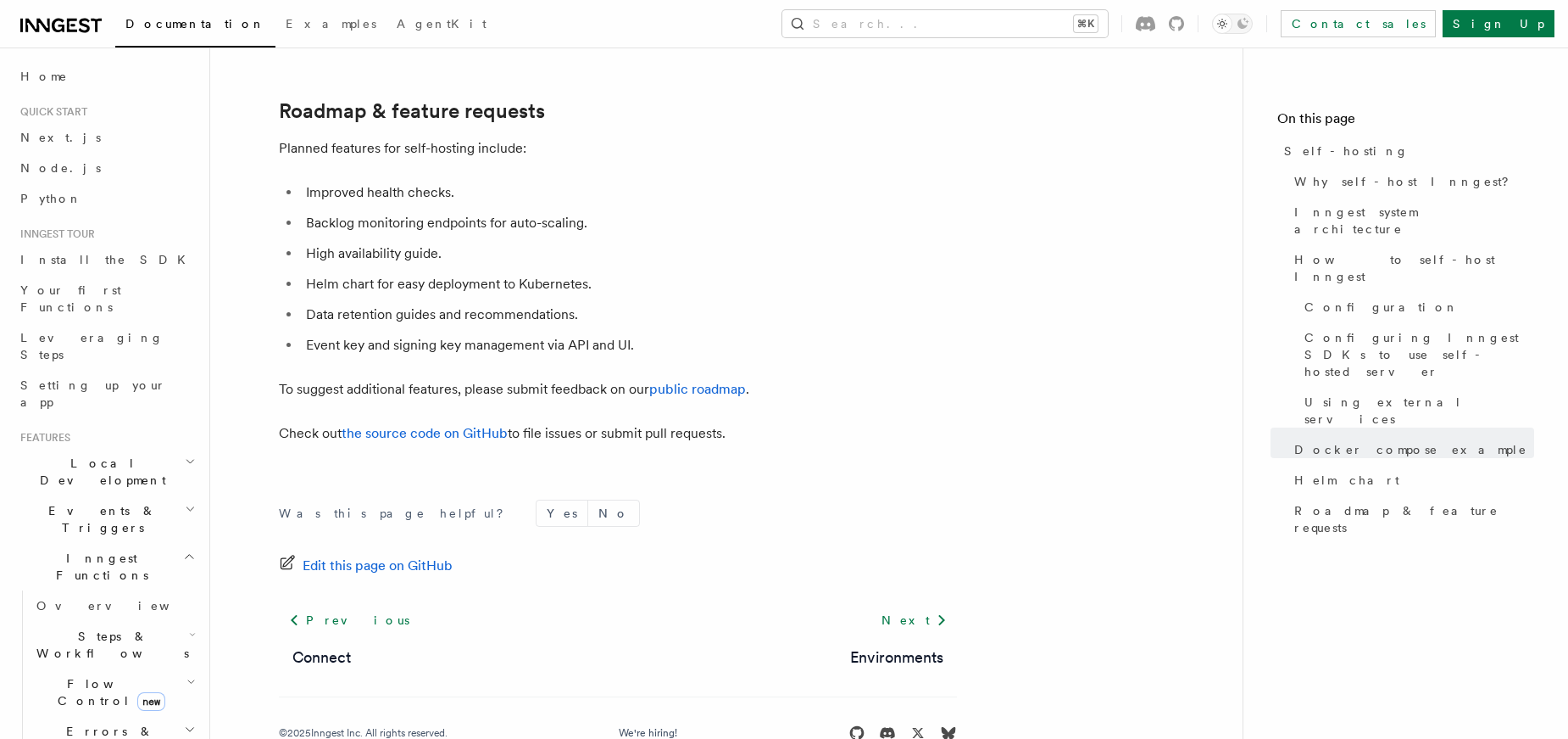
click at [937, 212] on li "Backlog monitoring endpoints for auto-scaling." at bounding box center [629, 223] width 656 height 24
drag, startPoint x: 318, startPoint y: 154, endPoint x: 453, endPoint y: 156, distance: 135.0
click at [452, 181] on li "Improved health checks." at bounding box center [629, 193] width 656 height 24
click at [312, 212] on li "Backlog monitoring endpoints for auto-scaling." at bounding box center [629, 223] width 656 height 24
drag, startPoint x: 309, startPoint y: 187, endPoint x: 603, endPoint y: 206, distance: 294.6
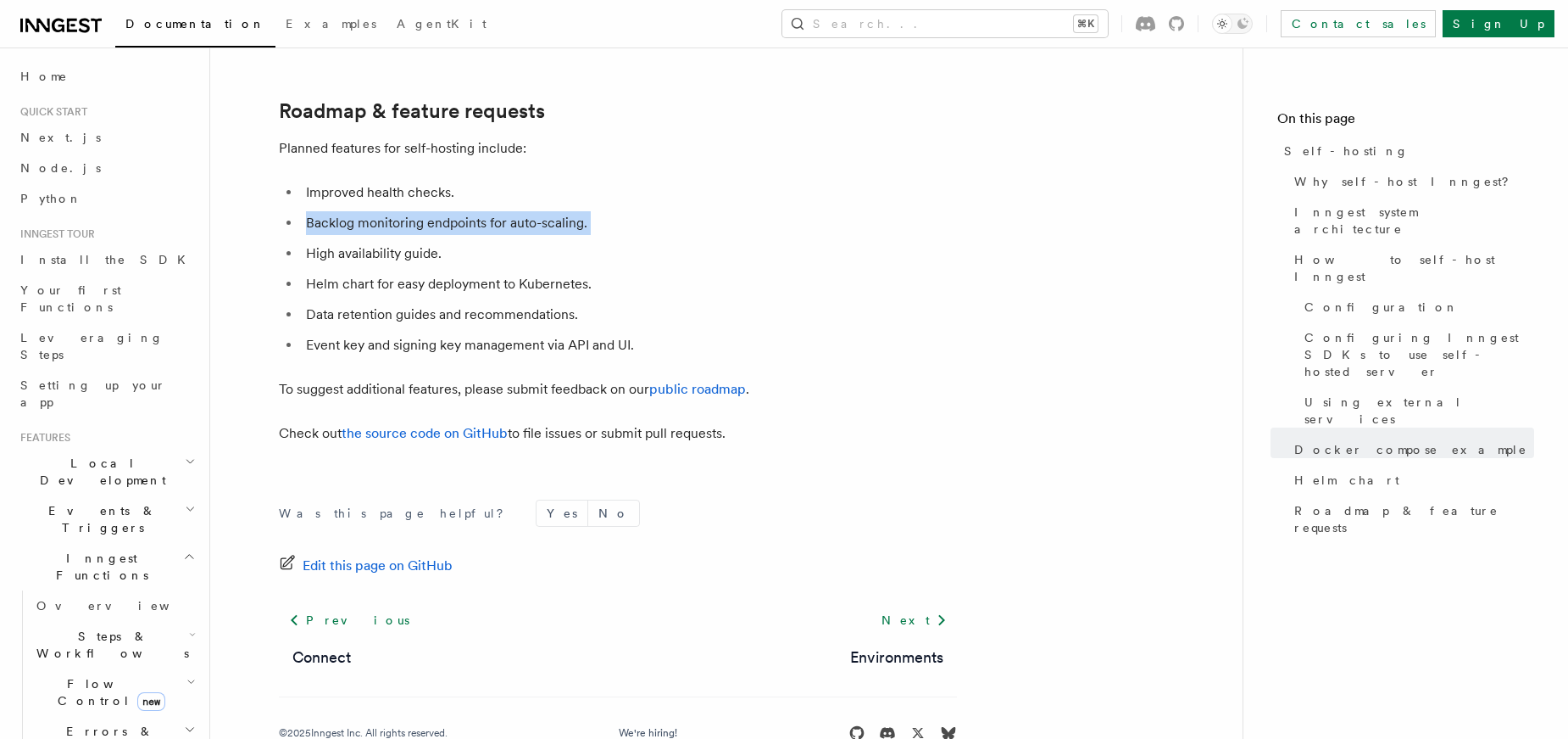
click at [603, 206] on ul "Improved health checks. Backlog monitoring endpoints for auto-scaling. High ava…" at bounding box center [618, 269] width 678 height 177
click at [312, 242] on li "High availability guide." at bounding box center [629, 254] width 656 height 24
drag, startPoint x: 307, startPoint y: 220, endPoint x: 502, endPoint y: 219, distance: 195.0
click at [502, 242] on li "High availability guide." at bounding box center [629, 254] width 656 height 24
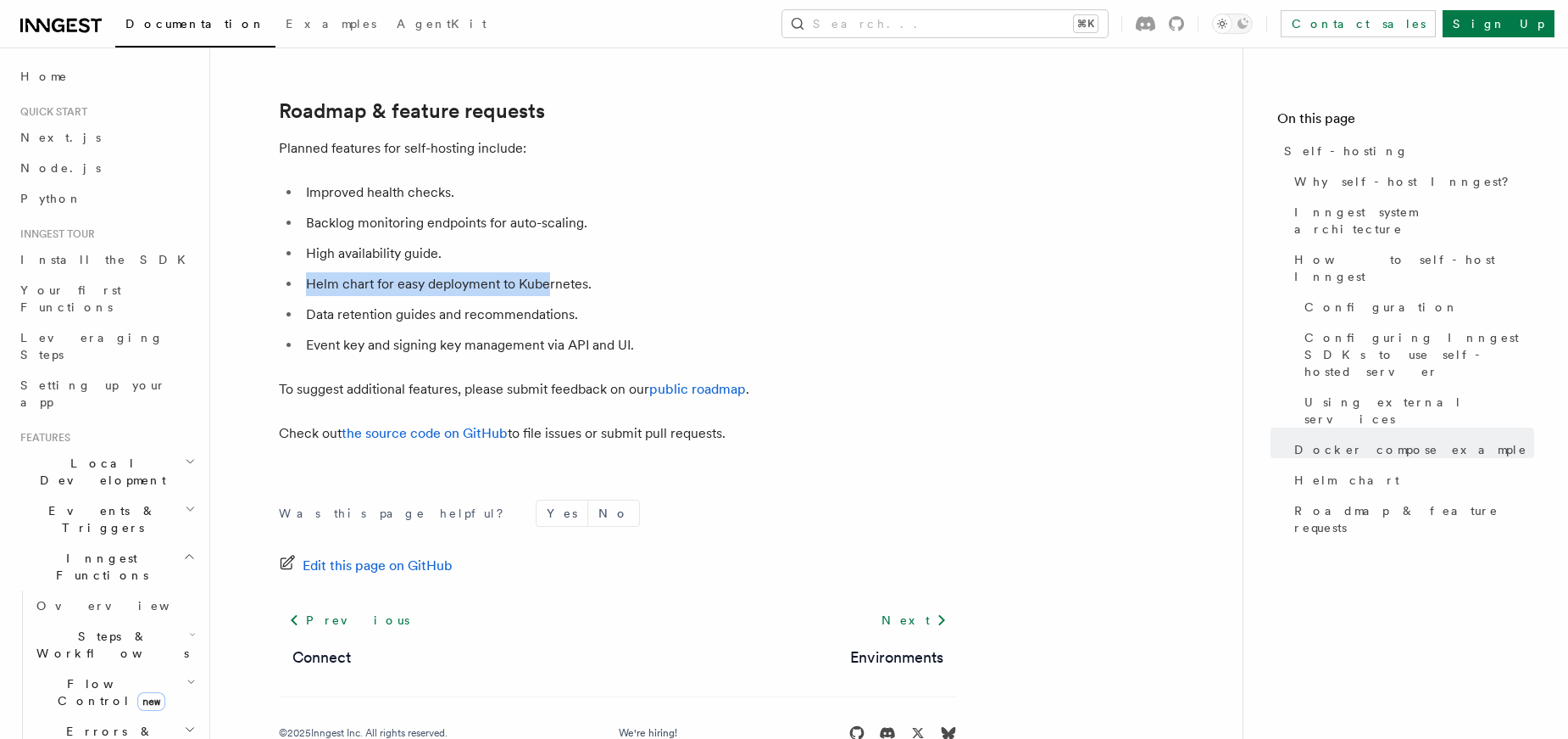
drag, startPoint x: 309, startPoint y: 244, endPoint x: 546, endPoint y: 239, distance: 237.1
click at [546, 273] on li "Helm chart for easy deployment to Kubernetes." at bounding box center [629, 285] width 656 height 24
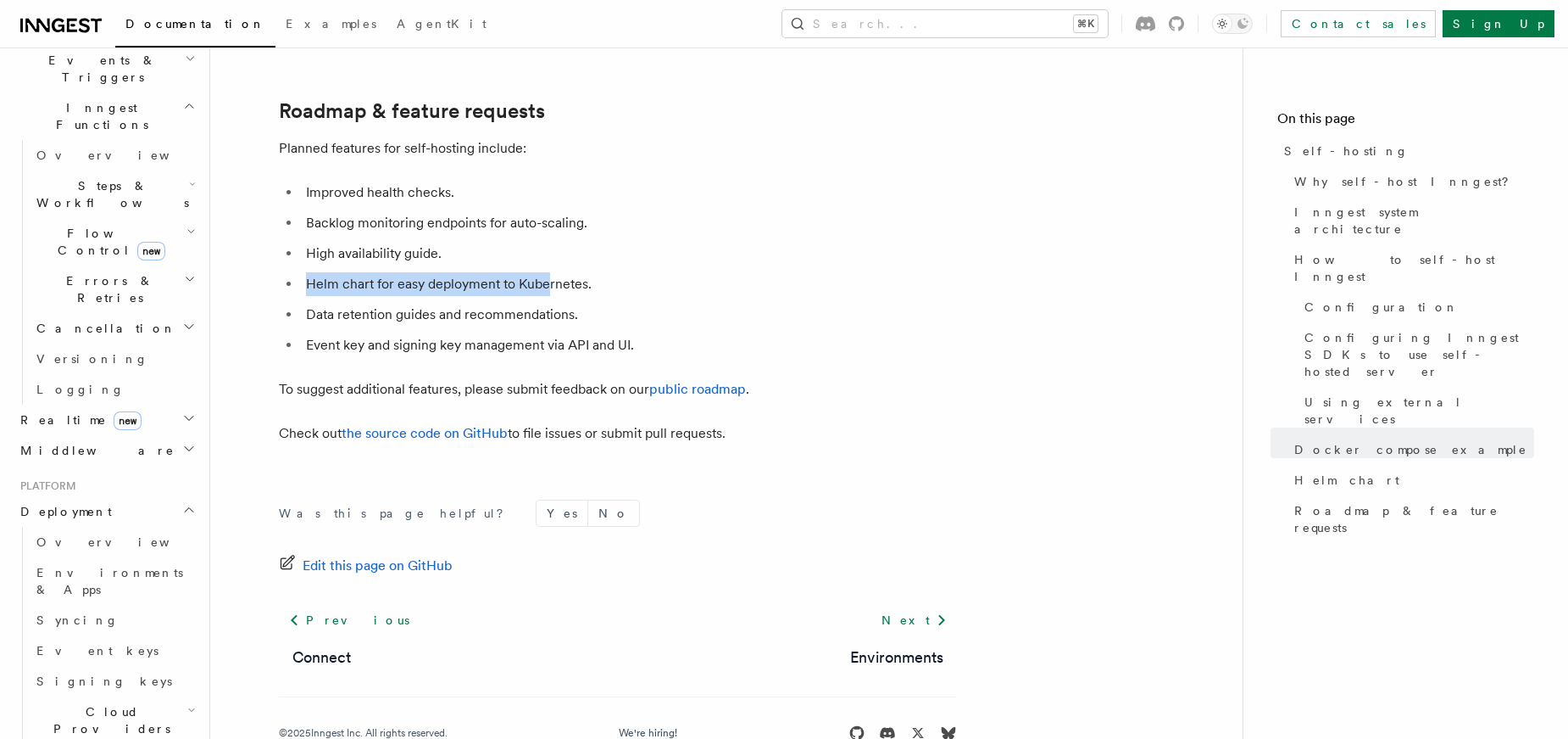
scroll to position [0, 0]
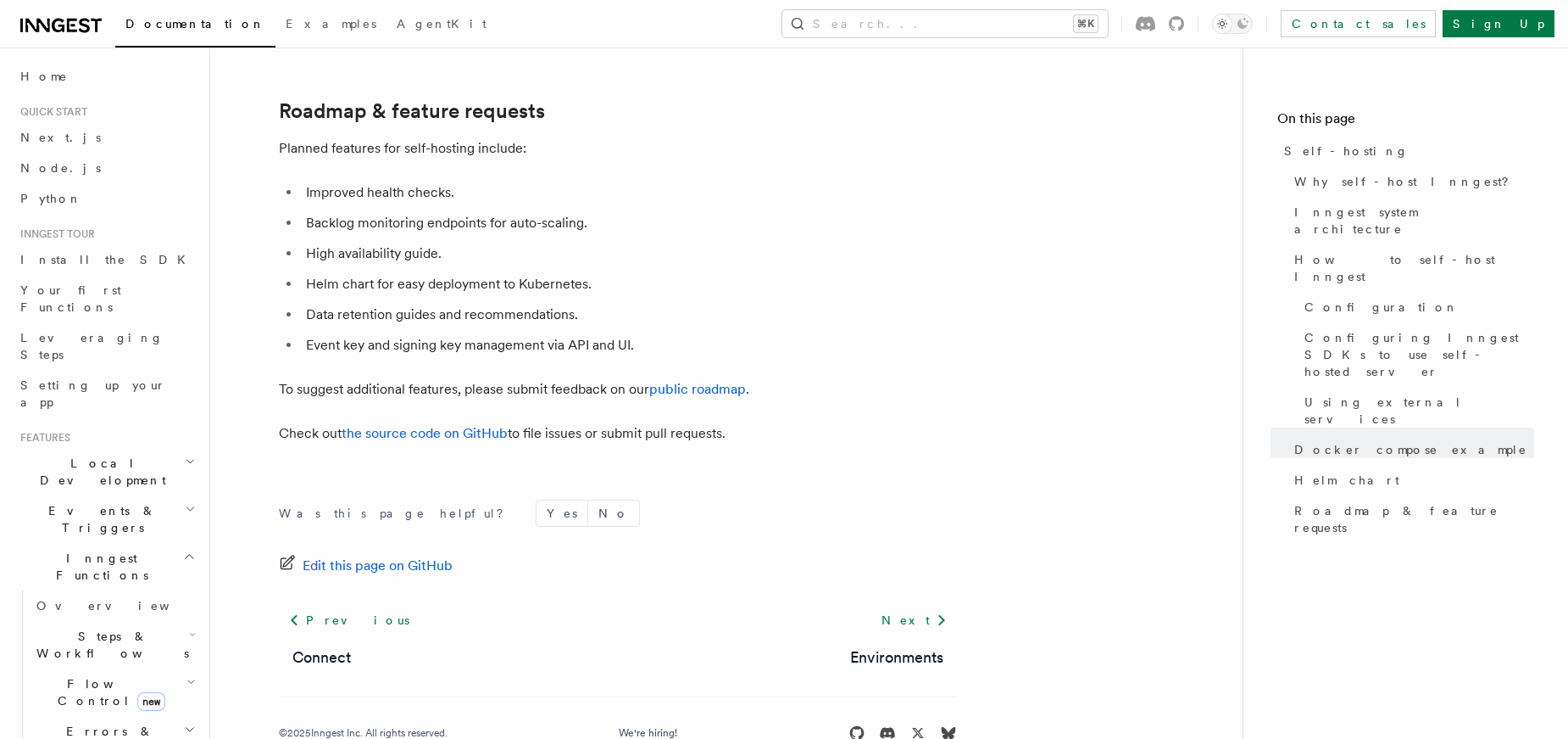
click at [503, 303] on li "Data retention guides and recommendations." at bounding box center [629, 315] width 656 height 24
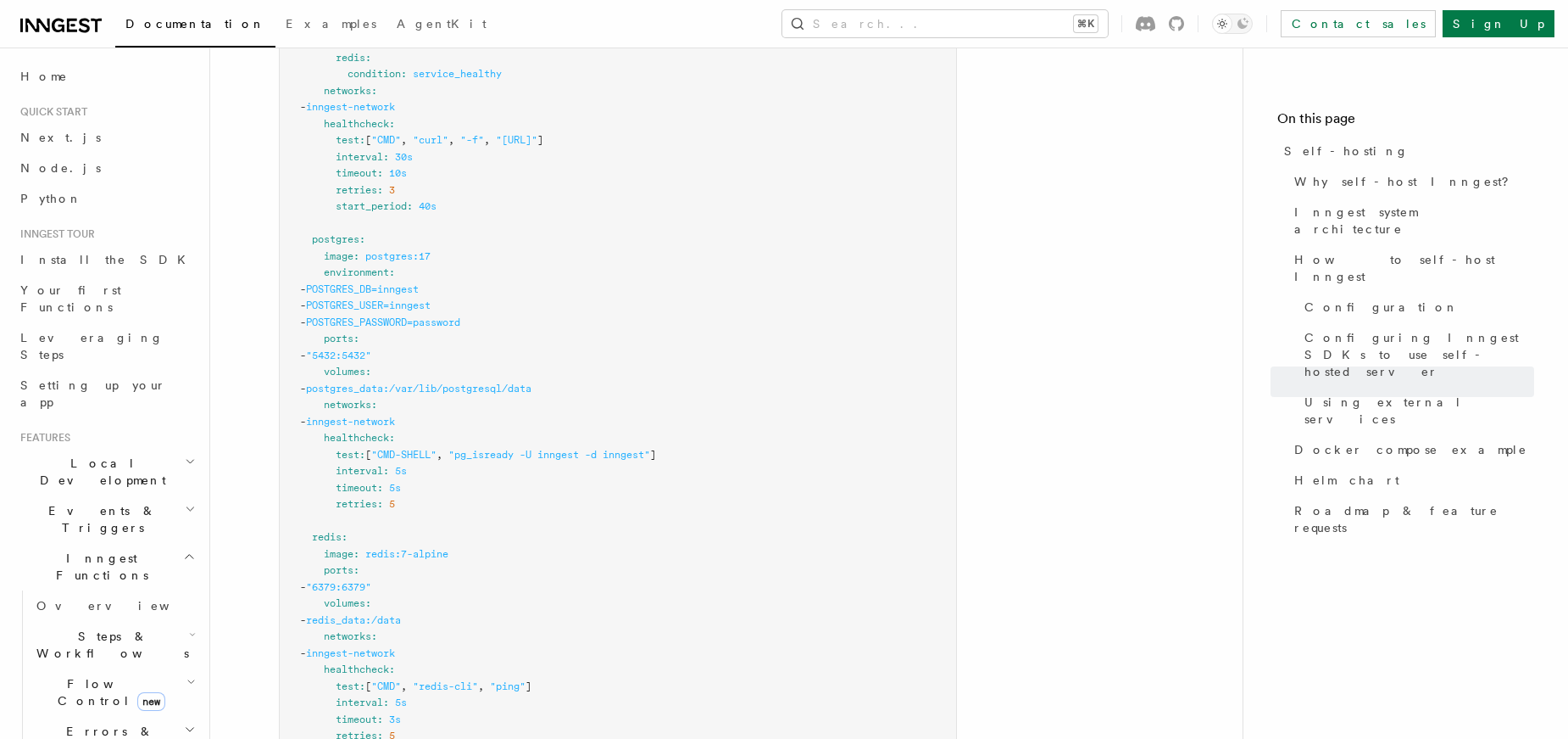
scroll to position [4483, 0]
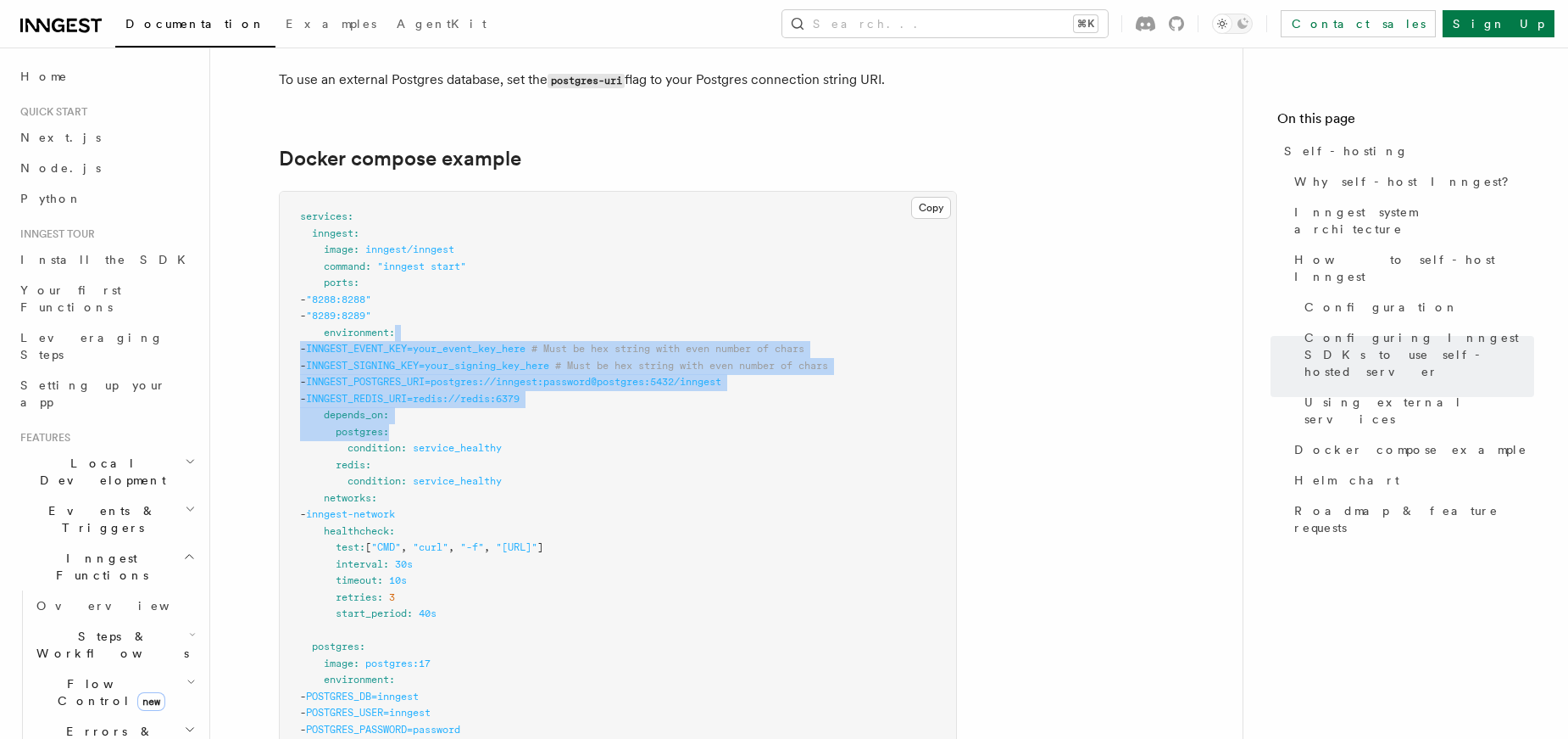
drag, startPoint x: 531, startPoint y: 303, endPoint x: 771, endPoint y: 398, distance: 258.1
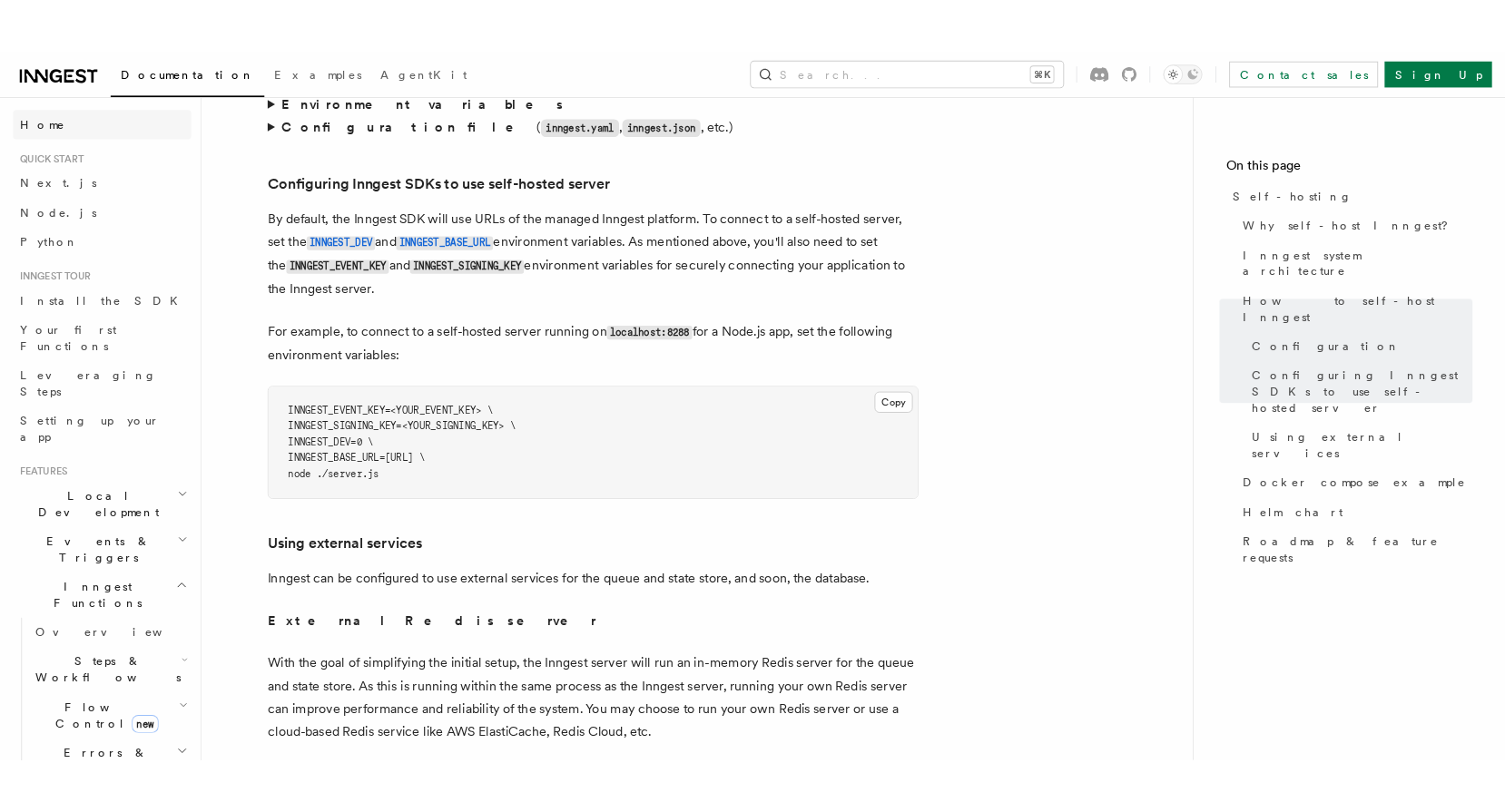
scroll to position [3879, 0]
